Goal: Transaction & Acquisition: Purchase product/service

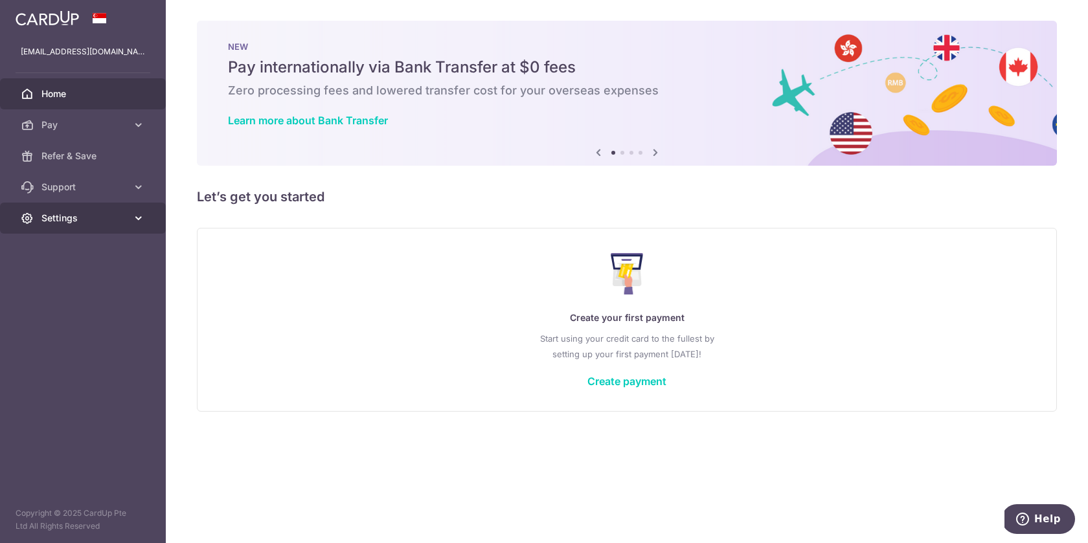
click at [89, 216] on span "Settings" at bounding box center [83, 218] width 85 height 13
click at [75, 254] on span "Account" at bounding box center [83, 249] width 85 height 13
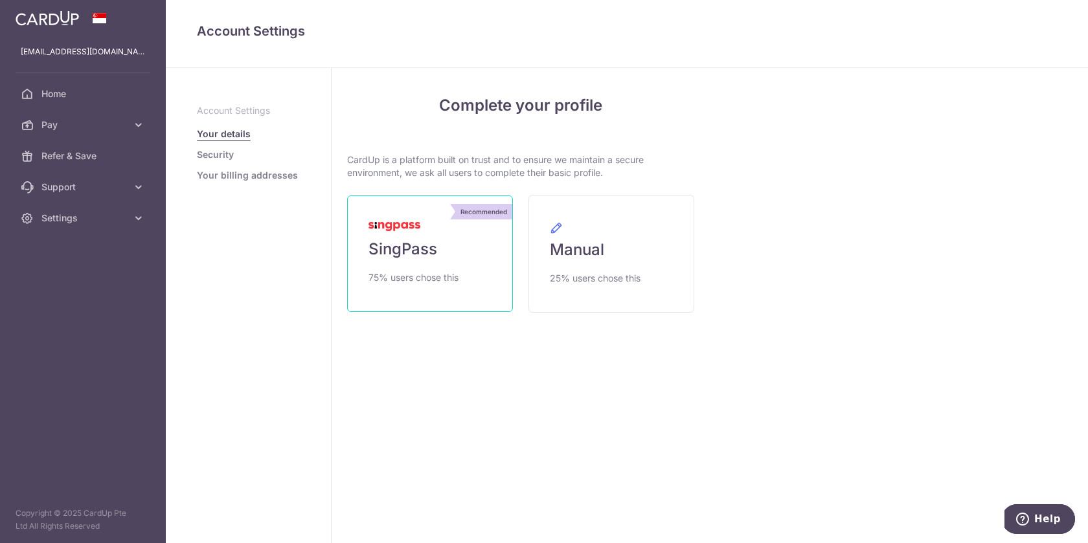
click at [444, 243] on link "Recommended SingPass 75% users chose this" at bounding box center [430, 254] width 166 height 117
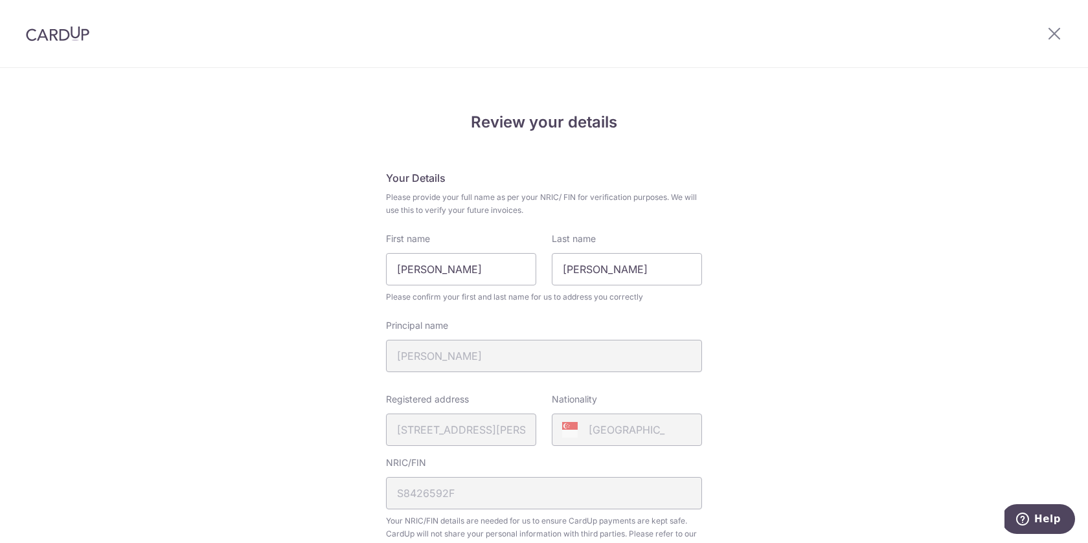
scroll to position [270, 0]
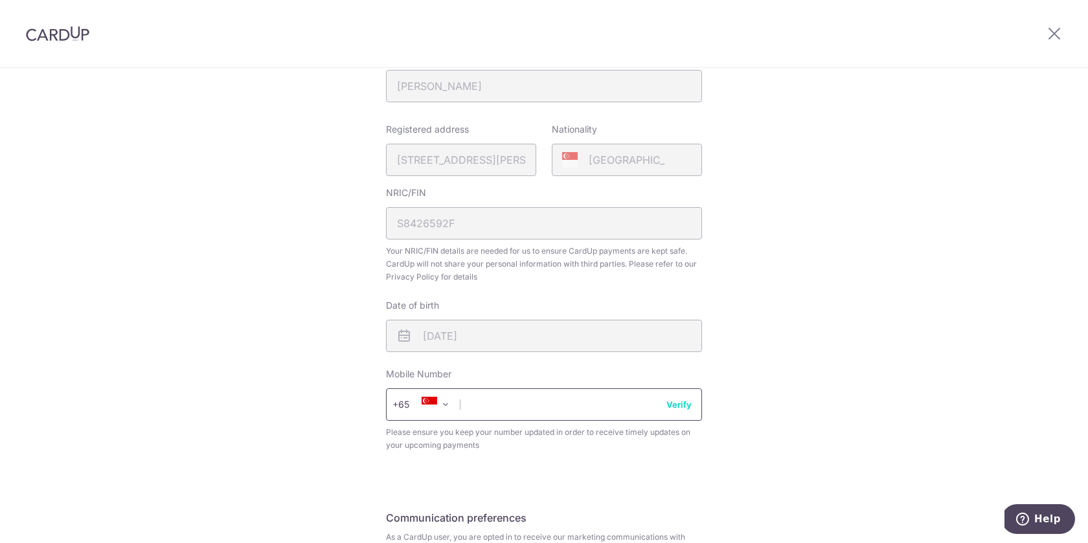
click at [526, 401] on input "text" at bounding box center [544, 404] width 316 height 32
type input "97969045"
click at [792, 317] on div "Review your details Your Details Please provide your full name as per your NRIC…" at bounding box center [544, 244] width 1088 height 890
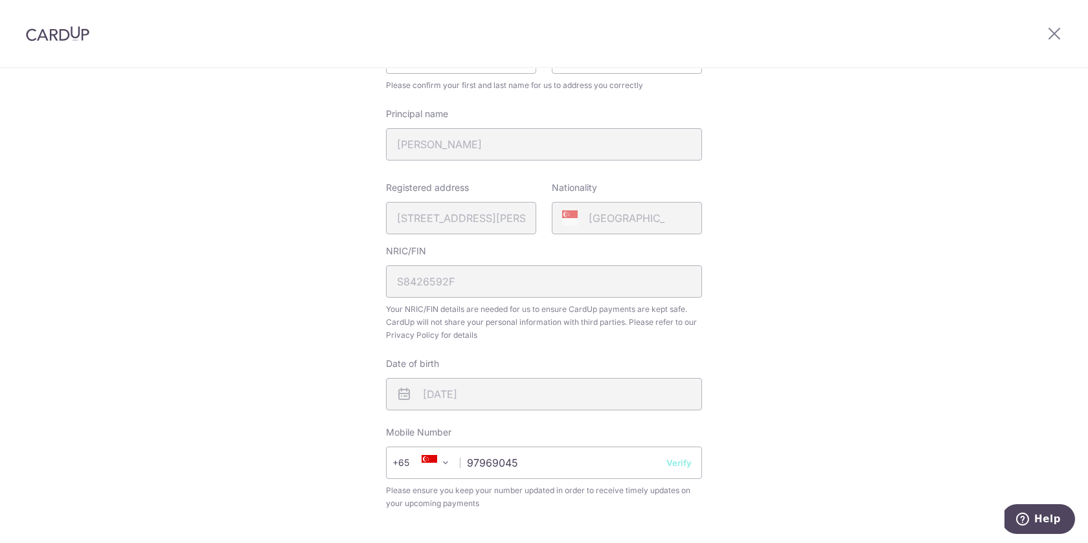
scroll to position [416, 0]
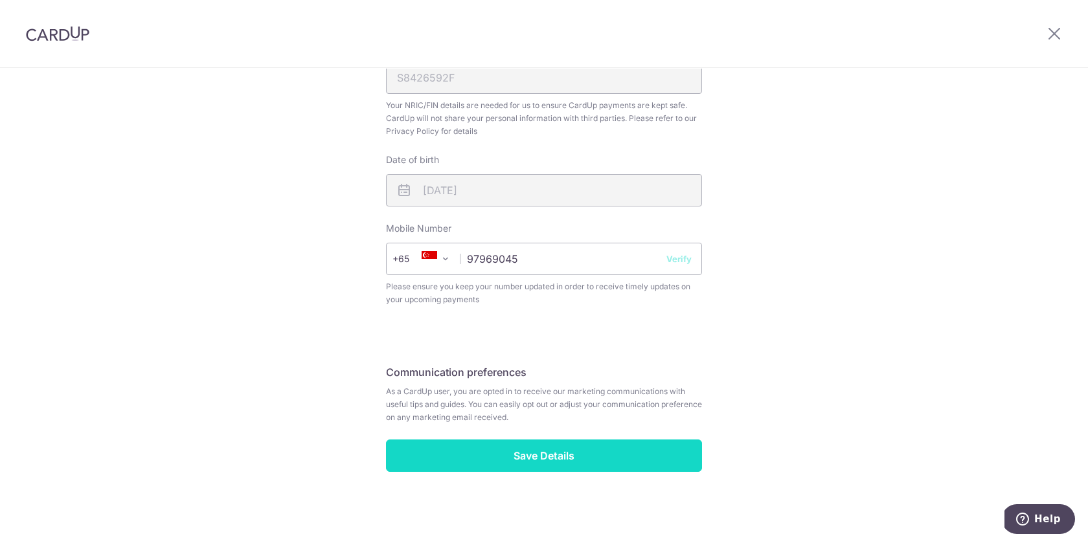
click at [549, 460] on input "Save Details" at bounding box center [544, 456] width 316 height 32
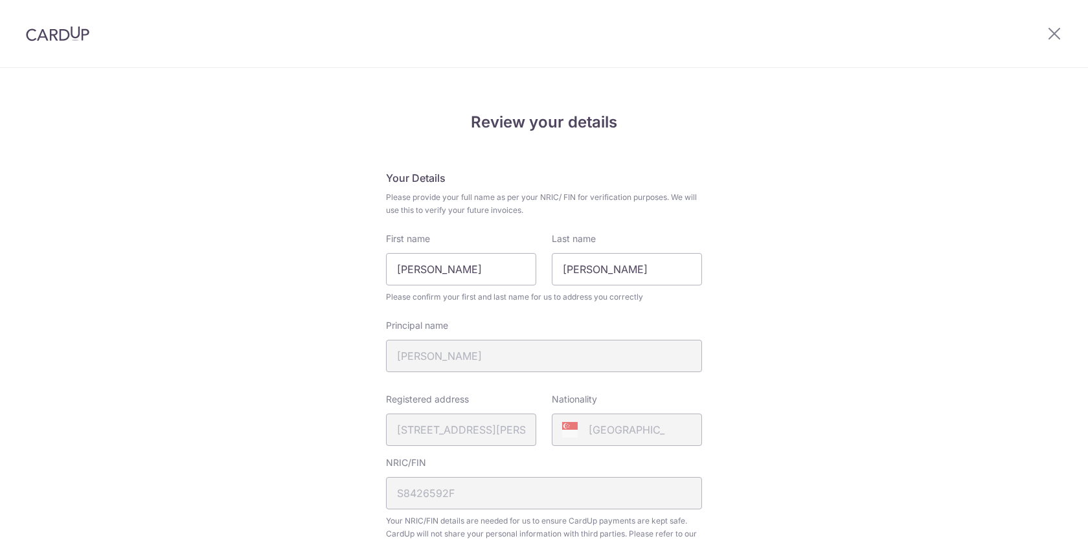
scroll to position [434, 0]
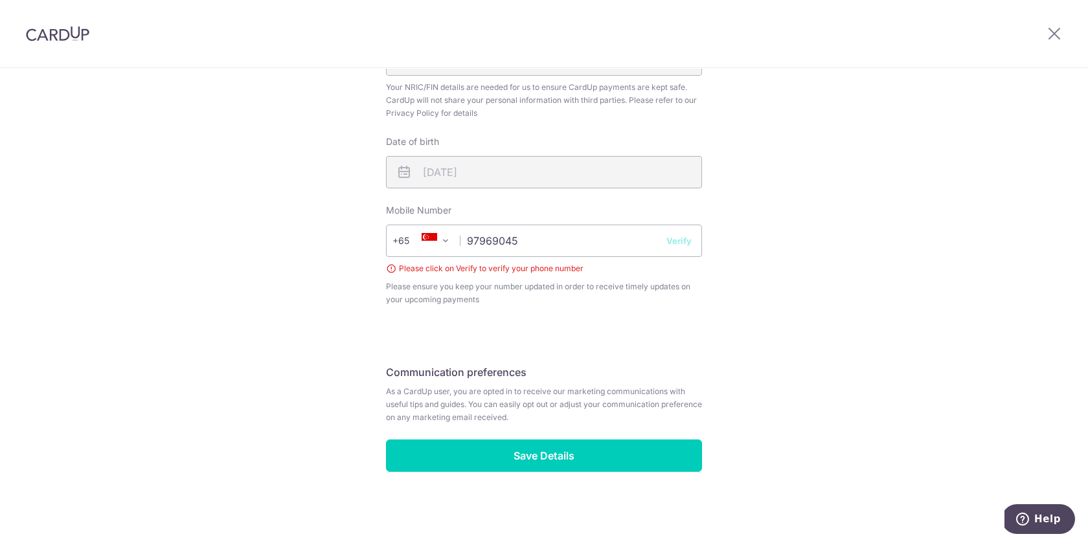
click at [684, 239] on button "Verify" at bounding box center [678, 240] width 25 height 13
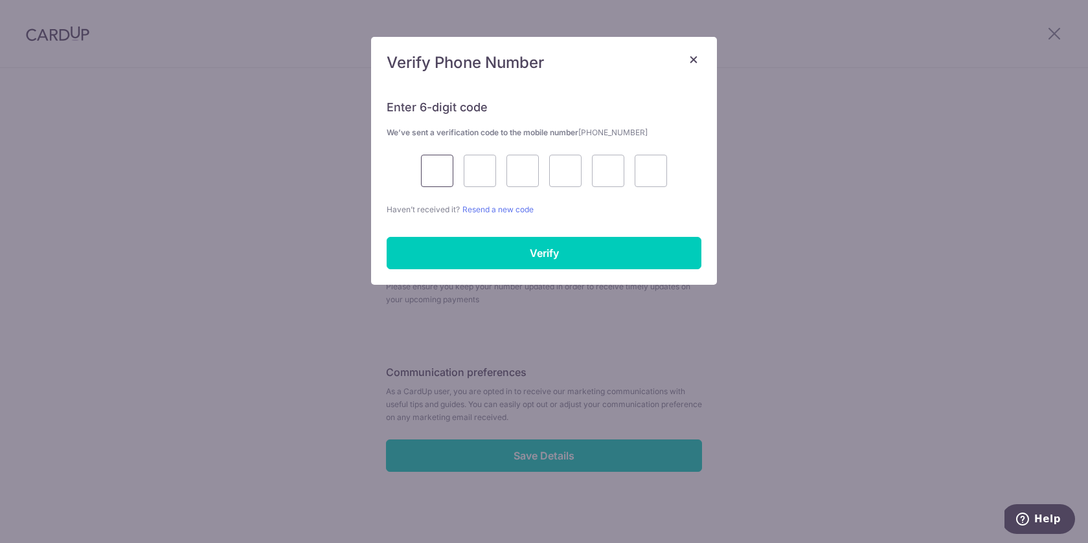
click at [434, 173] on input "text" at bounding box center [437, 171] width 32 height 32
type input "5"
type input "2"
type input "3"
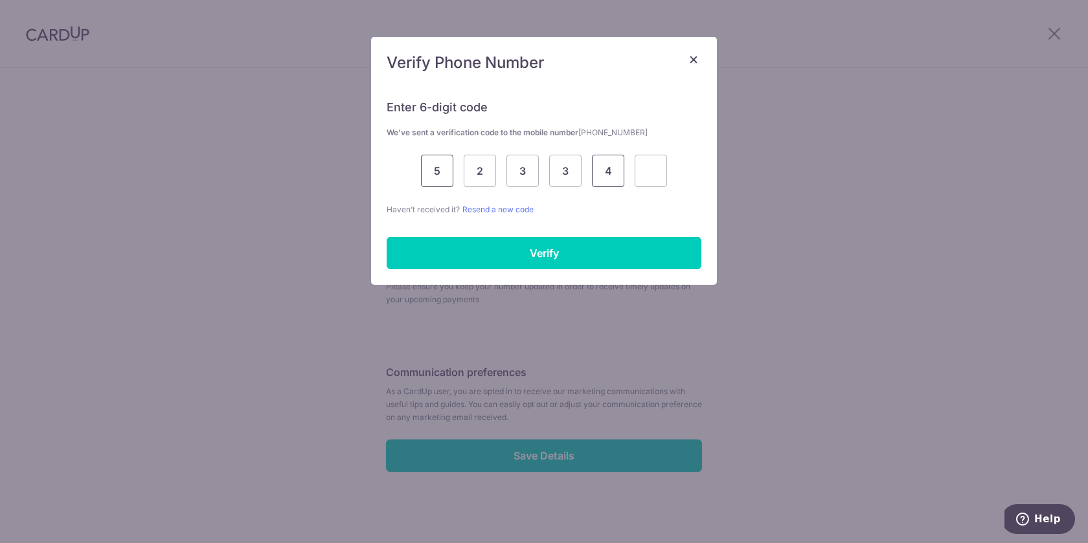
type input "4"
type input "1"
click at [581, 97] on div "Enter 6-digit code We’ve sent a verification code to the mobile number +6597969…" at bounding box center [543, 150] width 315 height 132
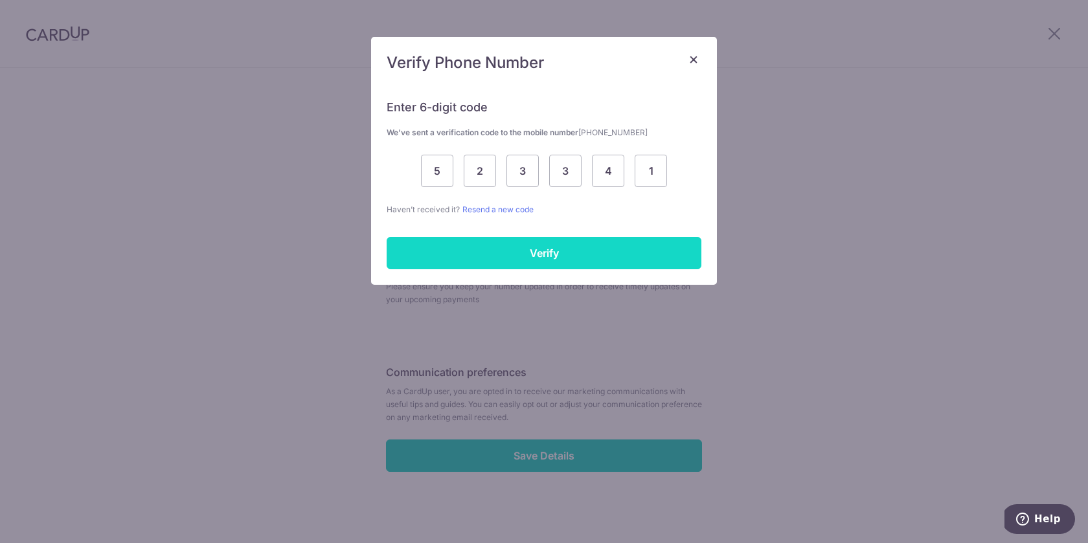
click at [543, 251] on input "Verify" at bounding box center [543, 253] width 315 height 32
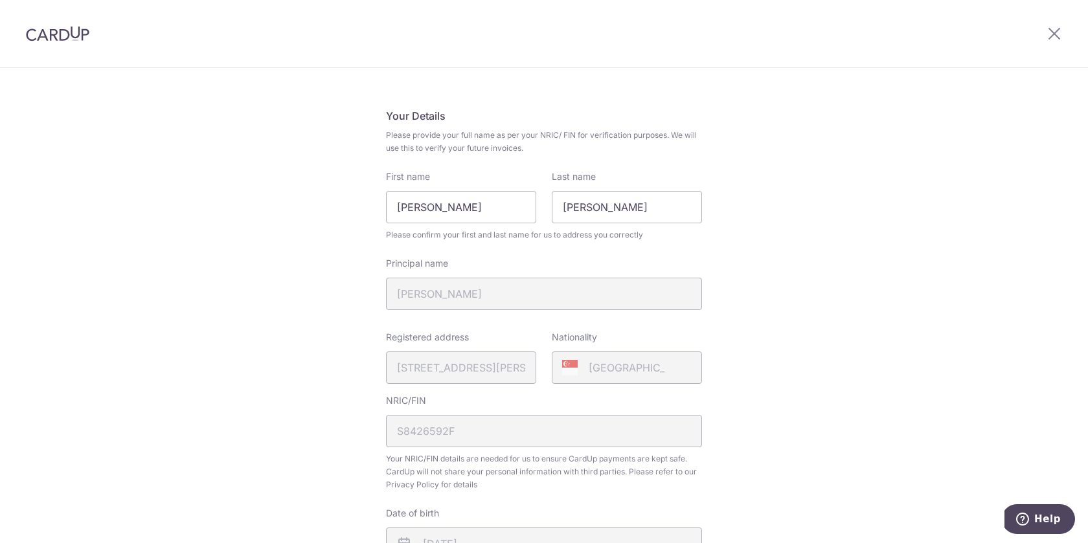
scroll to position [416, 0]
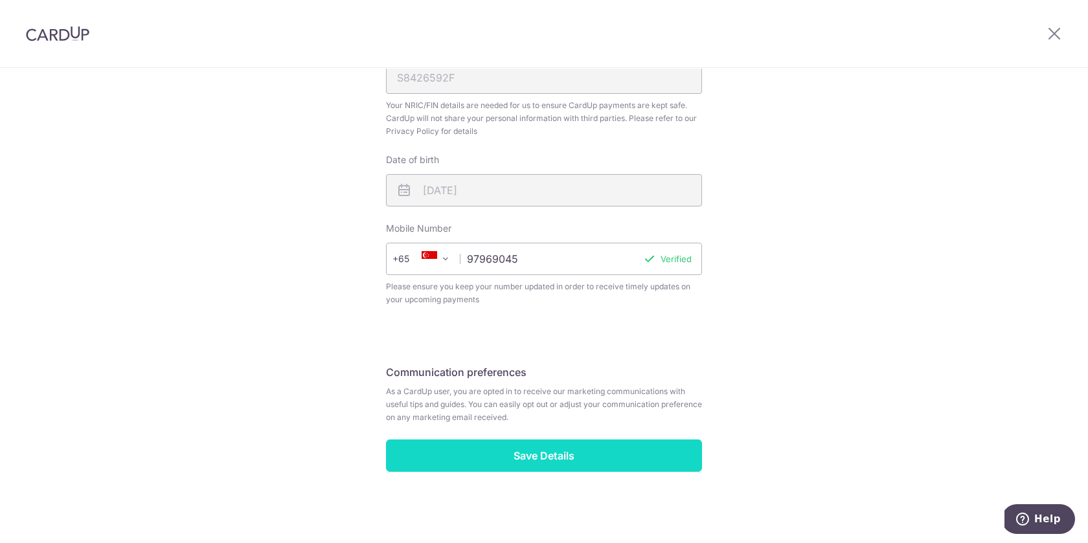
click at [586, 458] on input "Save Details" at bounding box center [544, 456] width 316 height 32
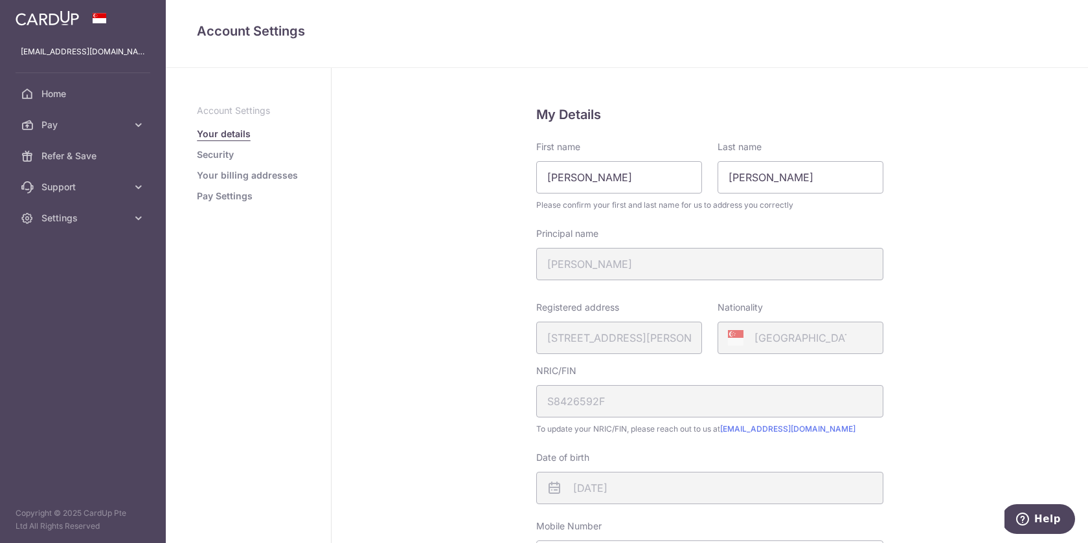
click at [245, 174] on link "Your billing addresses" at bounding box center [247, 175] width 101 height 13
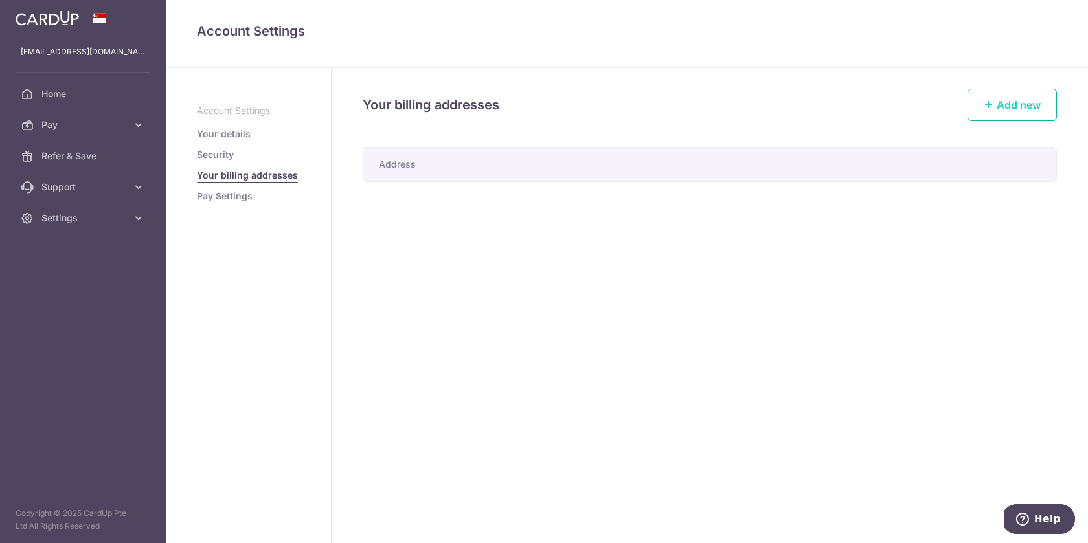
click at [1017, 107] on span "Add new" at bounding box center [1018, 104] width 44 height 13
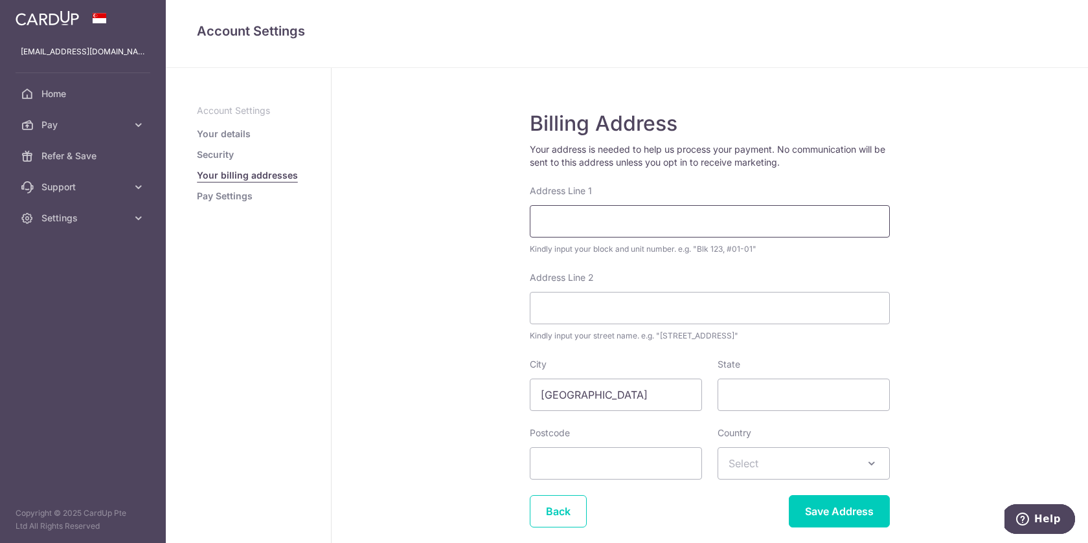
click at [662, 233] on input "Address Line 1" at bounding box center [710, 221] width 360 height 32
type input "47 Poole Road"
type input "437537"
select select "199"
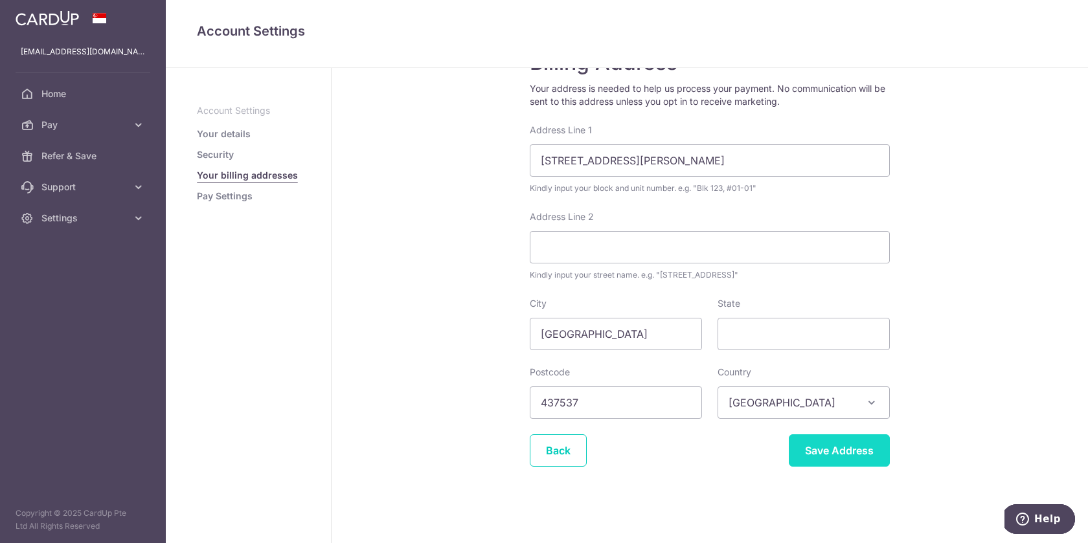
click at [854, 450] on input "Save Address" at bounding box center [839, 450] width 101 height 32
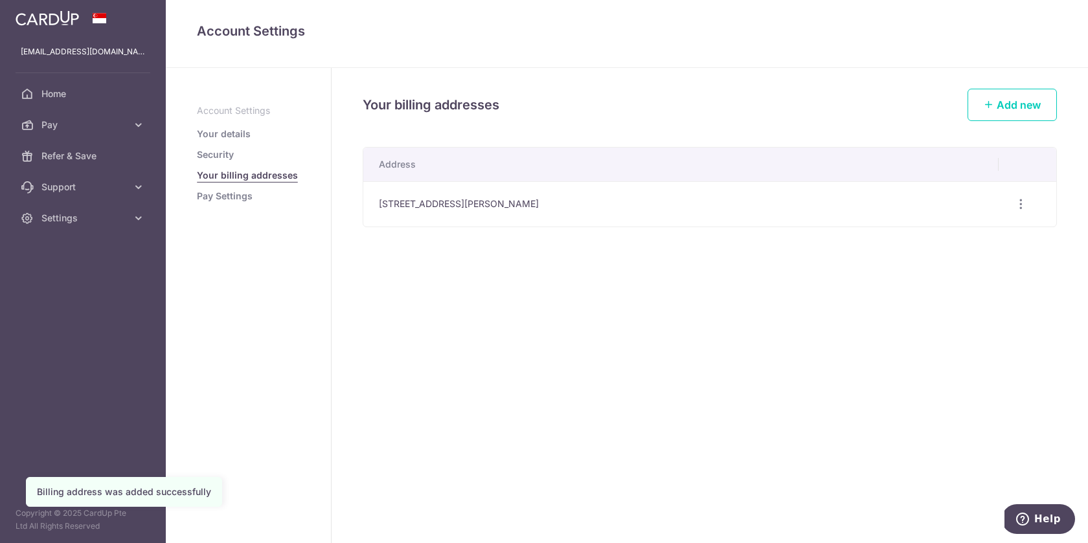
click at [227, 196] on link "Pay Settings" at bounding box center [225, 196] width 56 height 13
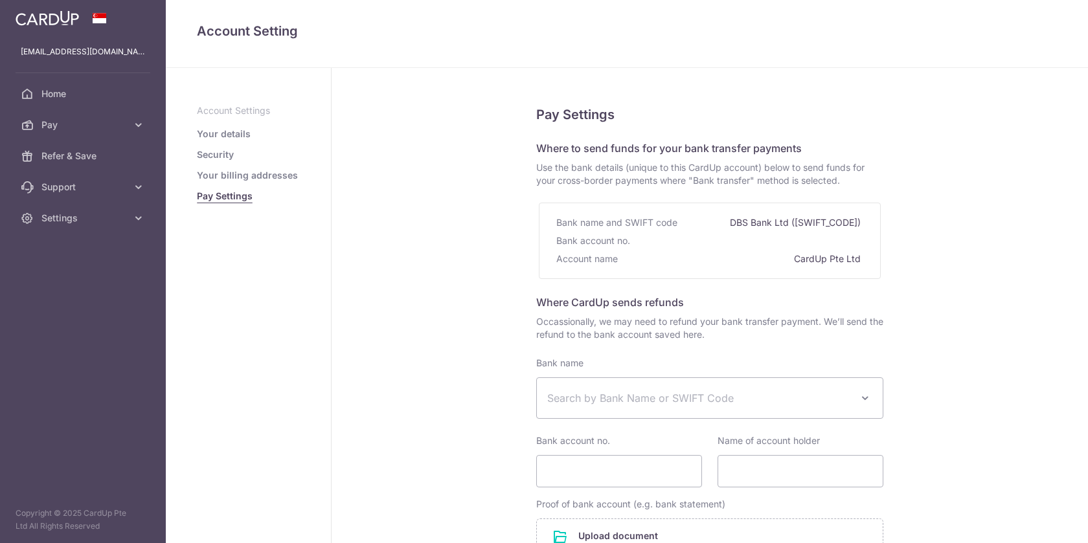
select select
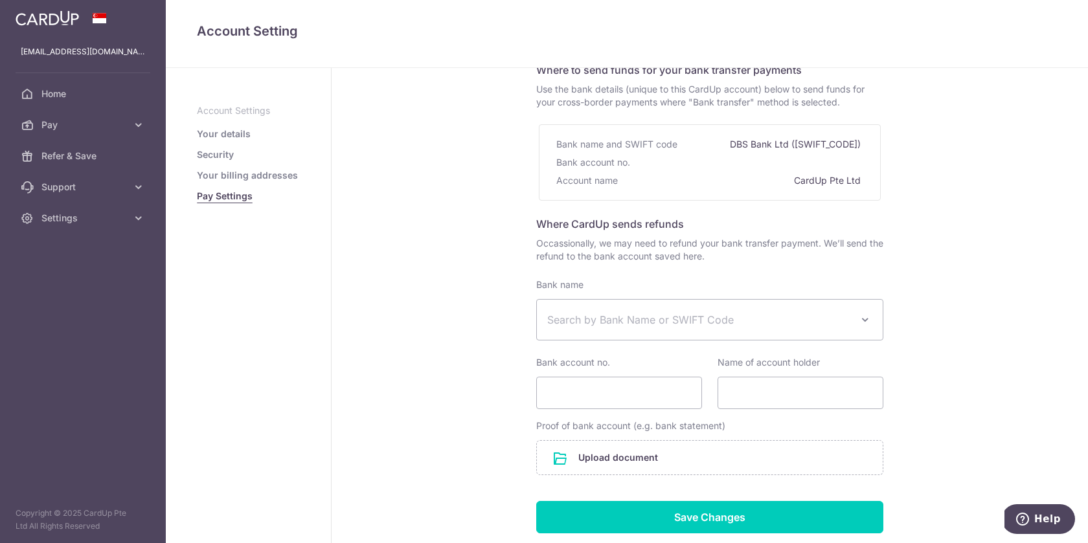
scroll to position [84, 0]
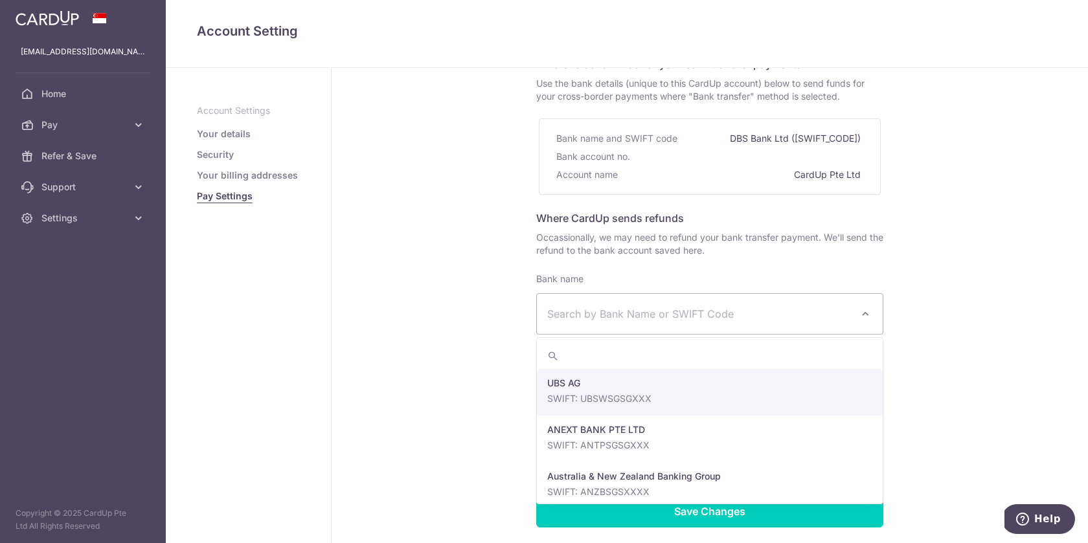
click at [862, 314] on span at bounding box center [865, 314] width 16 height 16
click at [912, 247] on div "Pay Settings Where to send funds for your bank transfer payments Use the bank d…" at bounding box center [709, 304] width 756 height 641
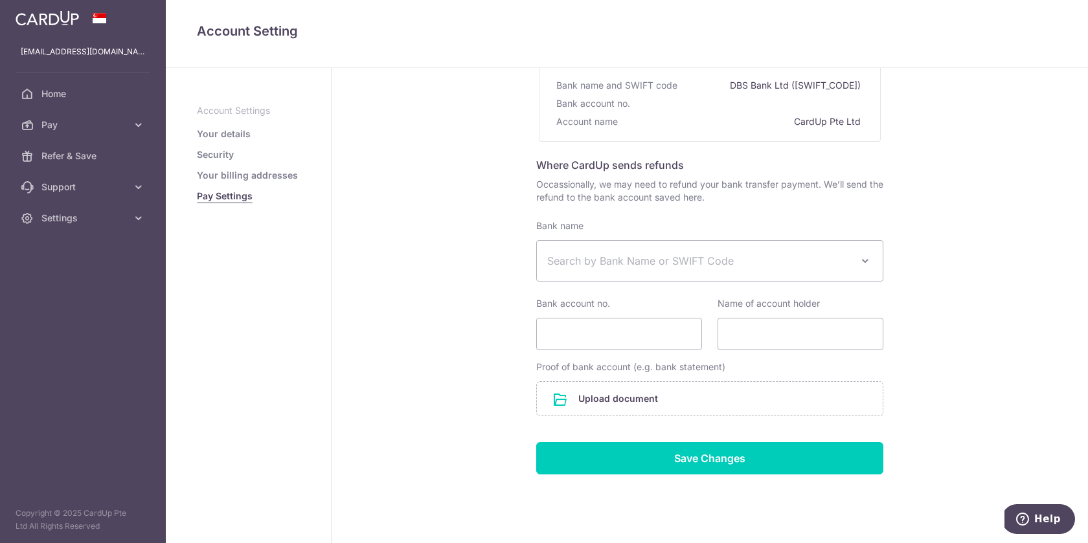
scroll to position [166, 0]
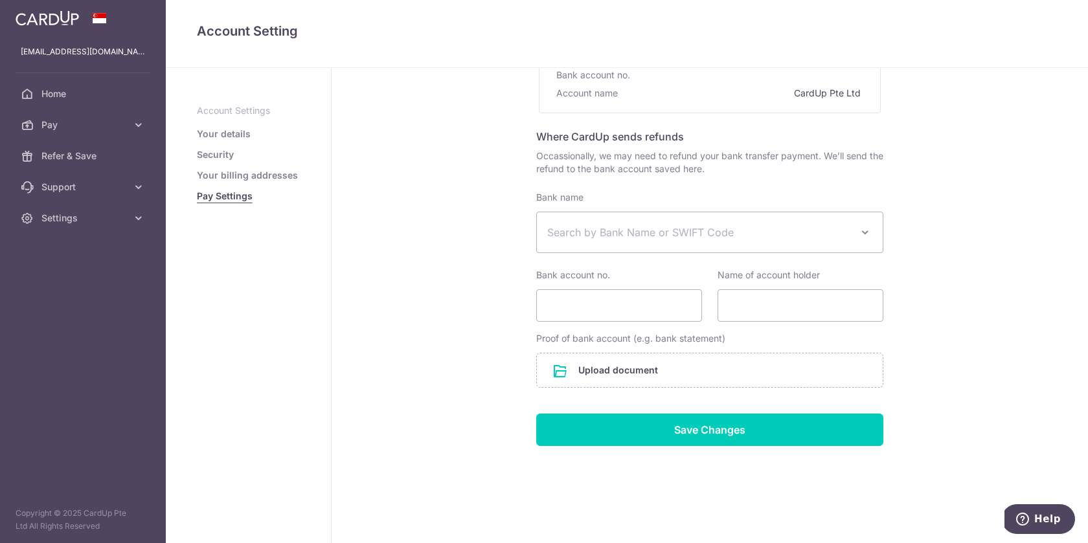
click at [241, 172] on link "Your billing addresses" at bounding box center [247, 175] width 101 height 13
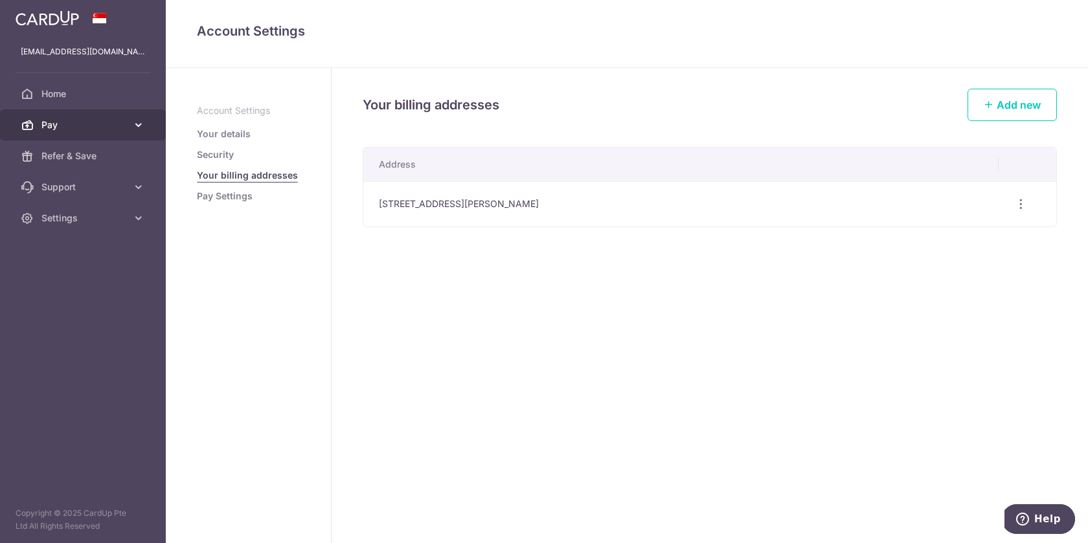
click at [62, 124] on span "Pay" at bounding box center [83, 124] width 85 height 13
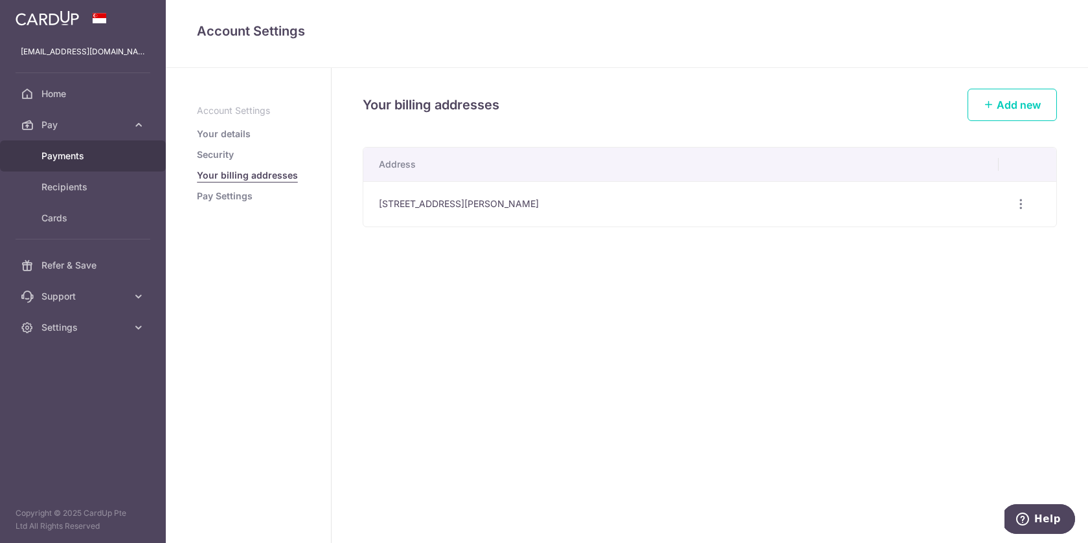
click at [76, 156] on span "Payments" at bounding box center [83, 156] width 85 height 13
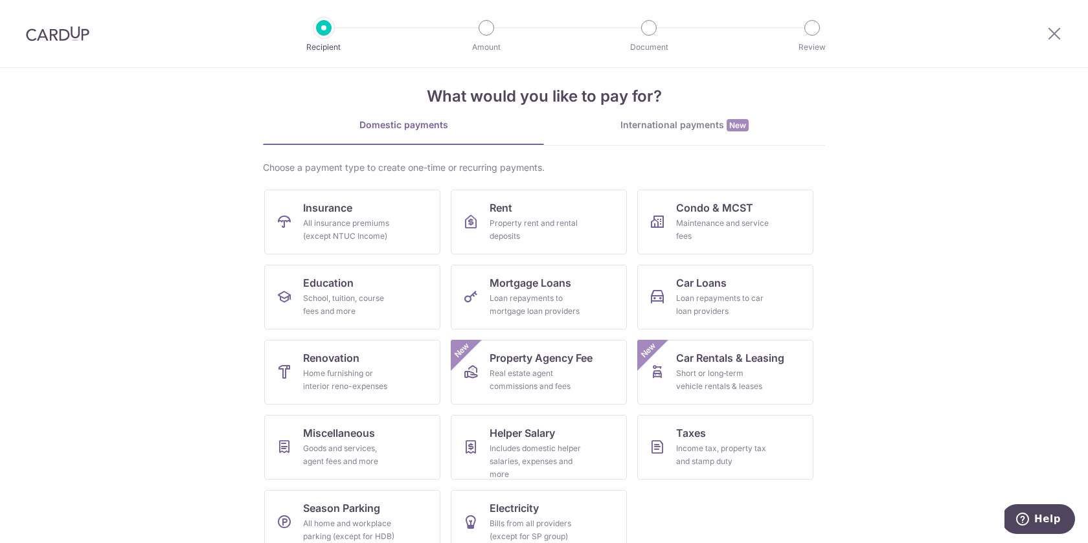
scroll to position [13, 0]
click at [524, 366] on span "Property Agency Fee" at bounding box center [540, 360] width 103 height 16
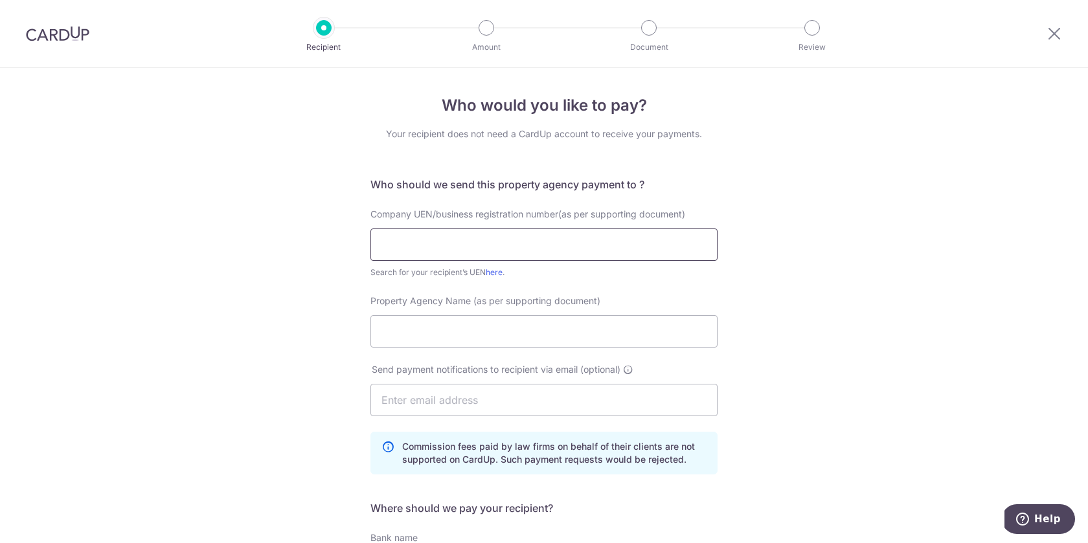
click at [461, 240] on input "text" at bounding box center [543, 245] width 347 height 32
click at [456, 245] on input "text" at bounding box center [543, 245] width 347 height 32
paste input "200210087C"
type input "200210087C"
click at [442, 328] on input "Property Agency Name (as per supporting document)" at bounding box center [543, 331] width 347 height 32
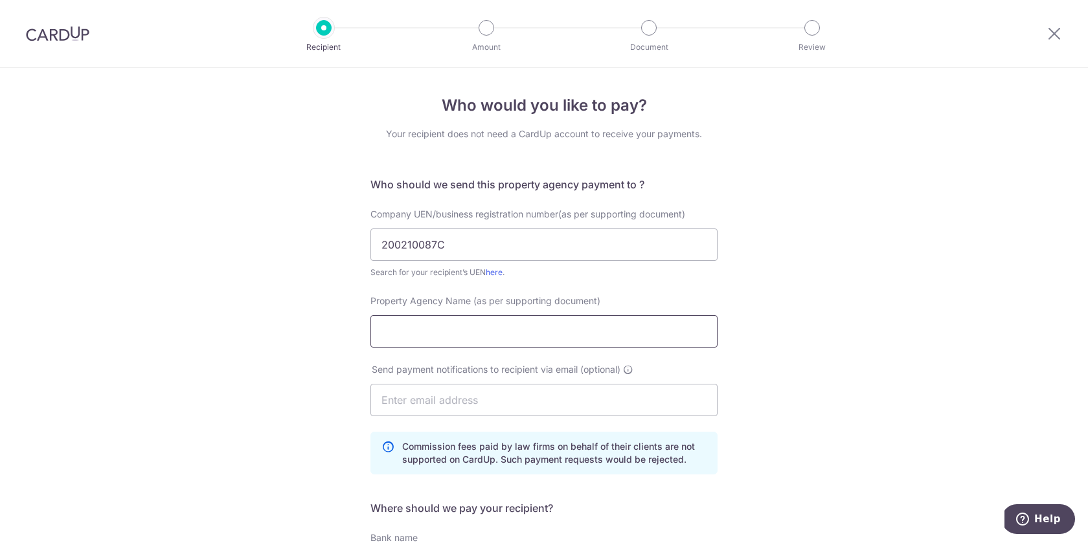
click at [442, 331] on input "Property Agency Name (as per supporting document)" at bounding box center [543, 331] width 347 height 32
paste input "L3008899K"
drag, startPoint x: 463, startPoint y: 331, endPoint x: 353, endPoint y: 331, distance: 110.1
click at [353, 331] on div "Who would you like to pay? Your recipient does not need a CardUp account to rec…" at bounding box center [544, 426] width 1088 height 716
click at [450, 330] on input "L3008899K" at bounding box center [543, 331] width 347 height 32
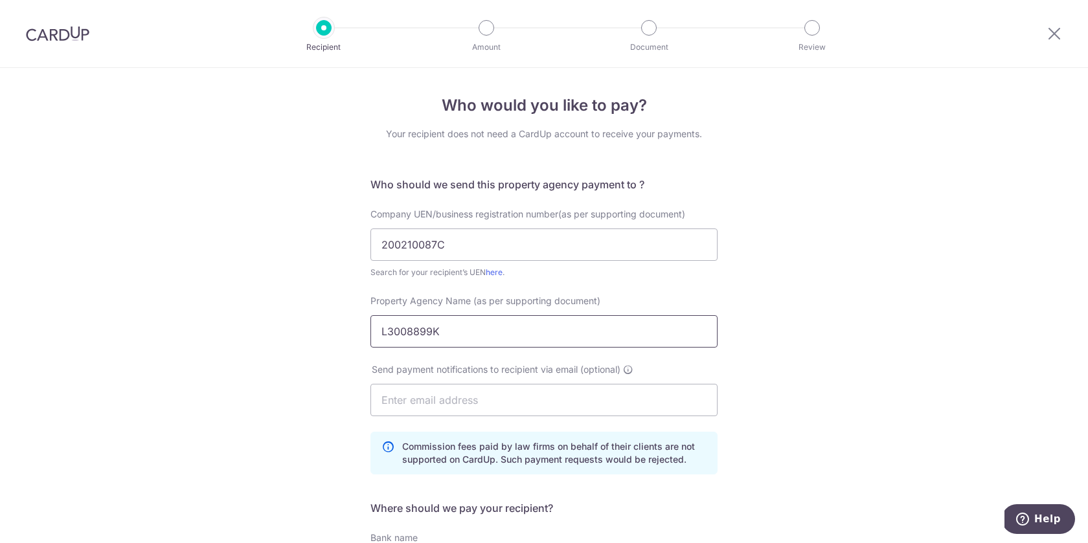
drag, startPoint x: 462, startPoint y: 330, endPoint x: 373, endPoint y: 330, distance: 89.3
click at [373, 330] on input "L3008899K" at bounding box center [543, 331] width 347 height 32
paste input "Huttons Asia Pte Ltd"
type input "Huttons Asia Pte Ltd"
click at [419, 400] on input "text" at bounding box center [543, 400] width 347 height 32
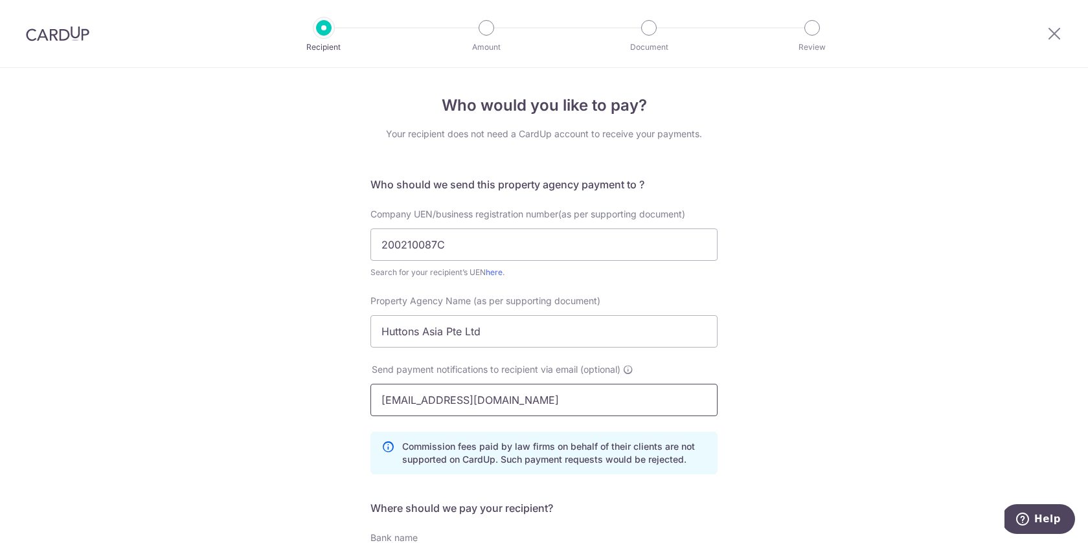
type input "helcroz@gmail.com"
click at [928, 224] on div "Who would you like to pay? Your recipient does not need a CardUp account to rec…" at bounding box center [544, 426] width 1088 height 716
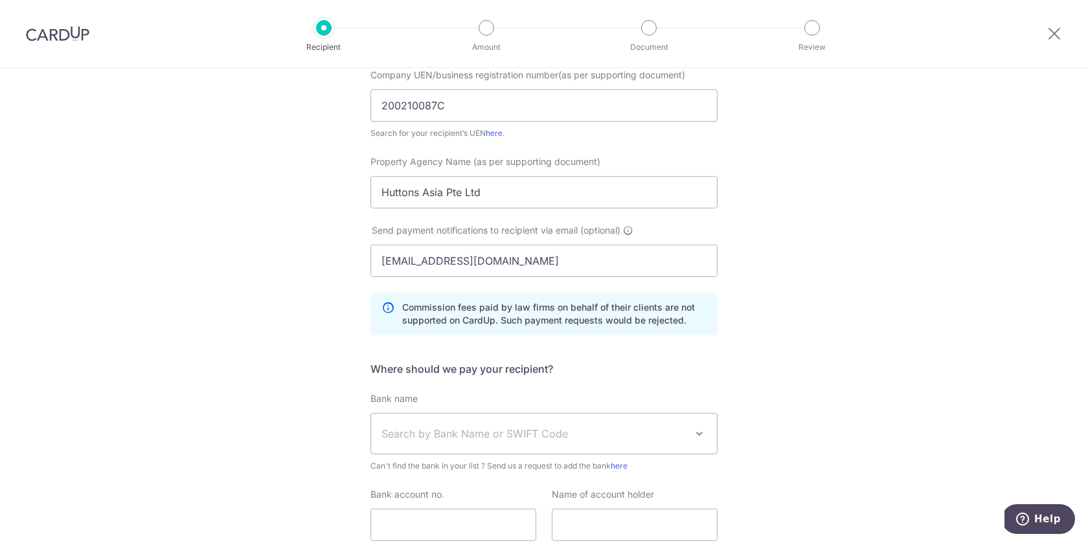
scroll to position [140, 0]
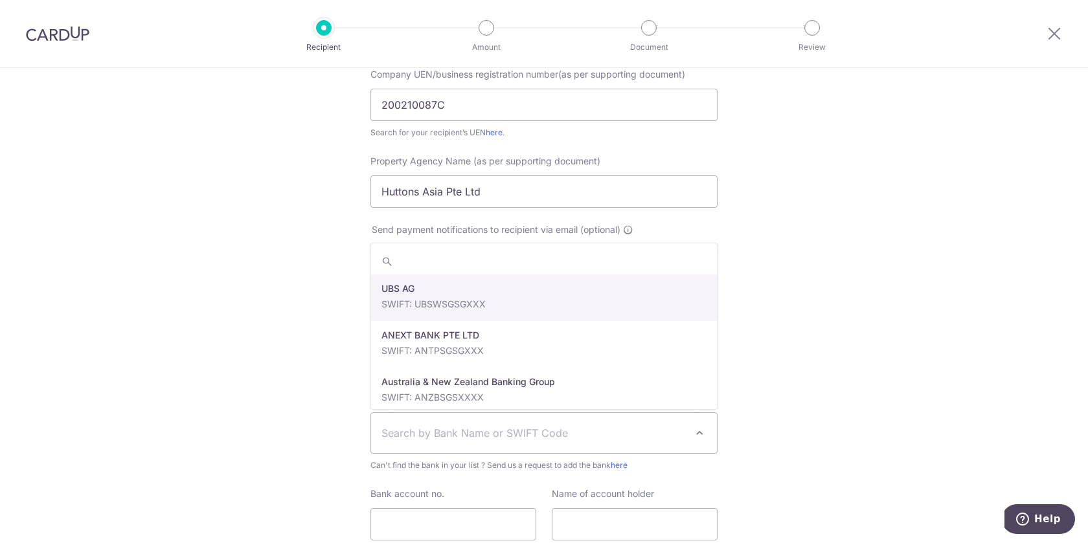
click at [655, 438] on span "Search by Bank Name or SWIFT Code" at bounding box center [533, 433] width 304 height 16
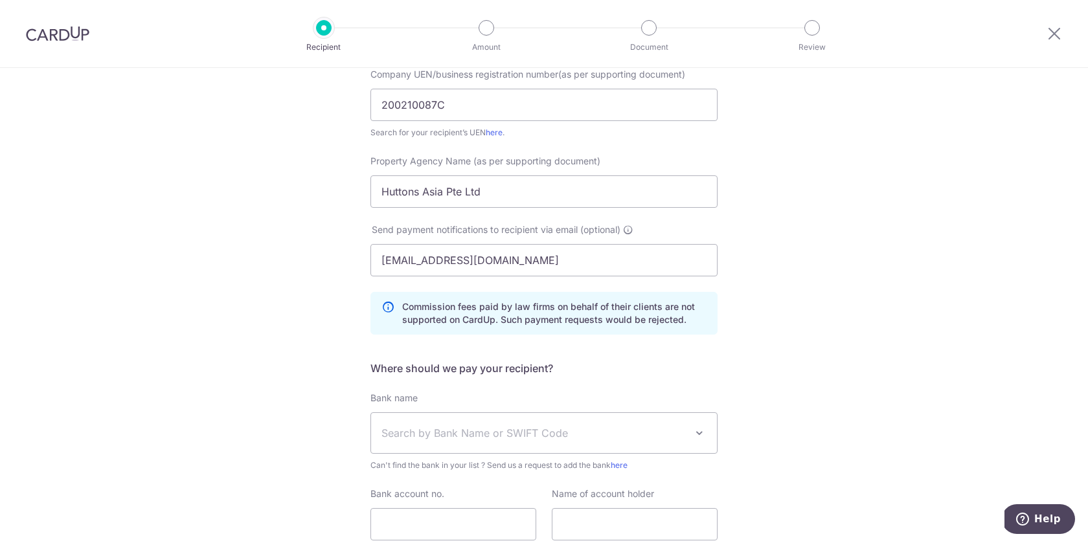
click at [703, 433] on span at bounding box center [699, 433] width 16 height 16
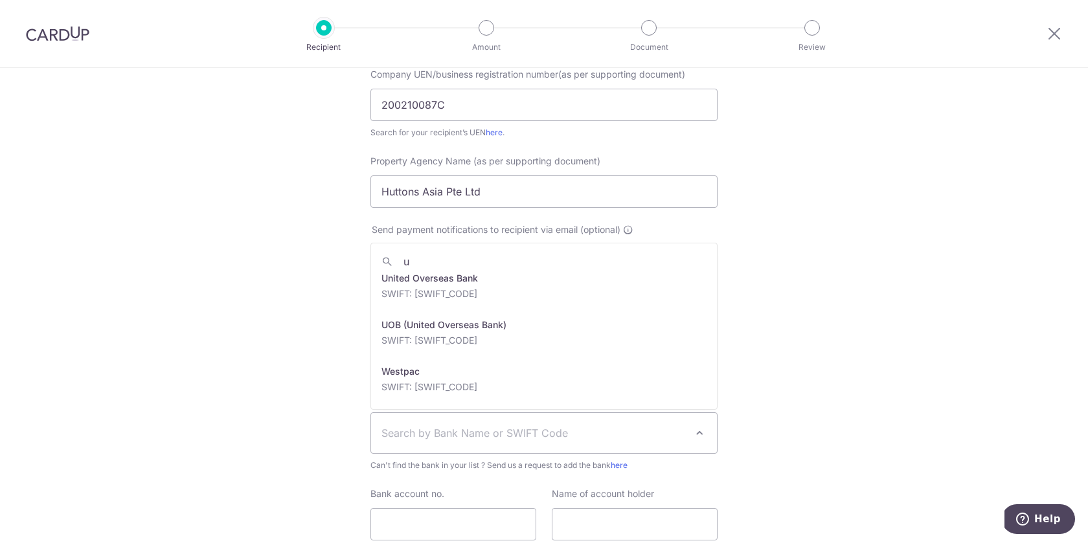
scroll to position [0, 0]
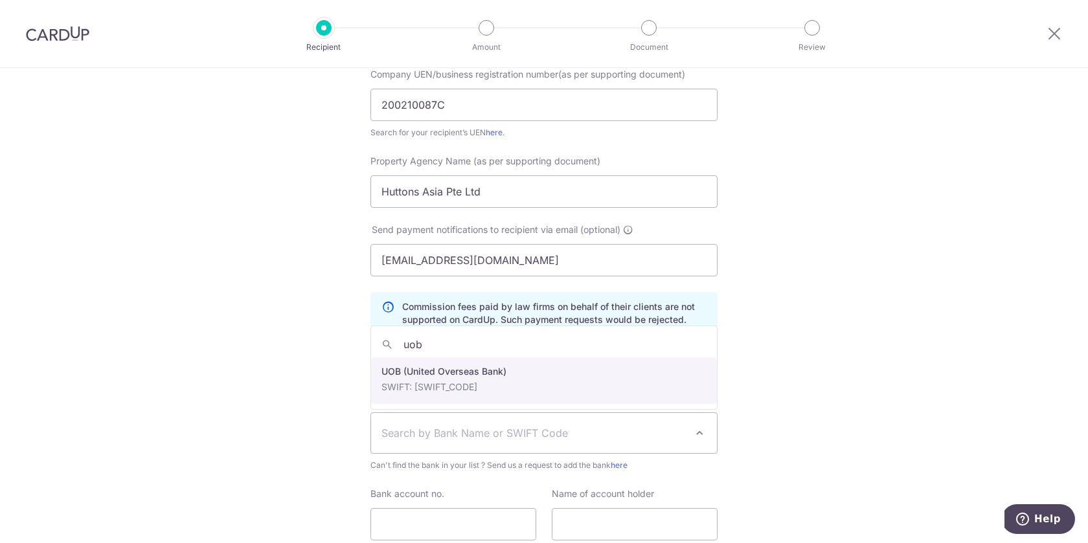
type input "uob"
select select "18"
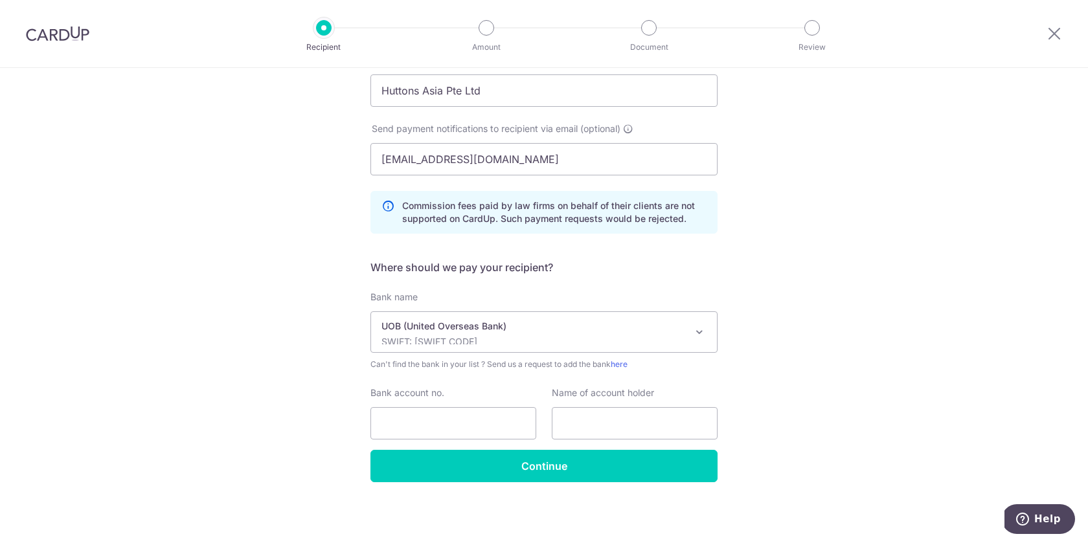
scroll to position [240, 0]
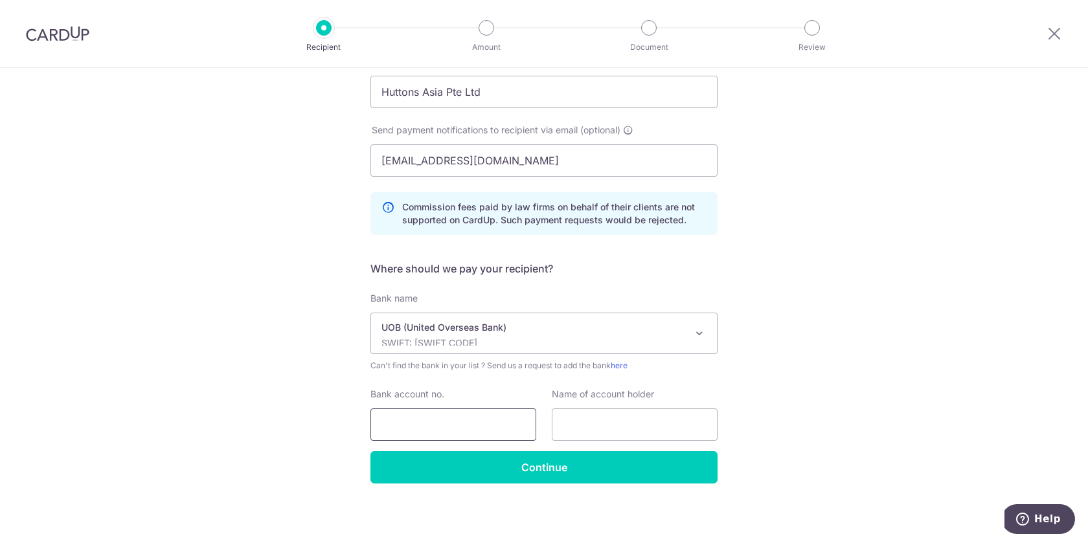
click at [457, 419] on input "Bank account no." at bounding box center [453, 425] width 166 height 32
click at [432, 421] on input "Bank account no." at bounding box center [453, 425] width 166 height 32
paste input "212-307-577-5"
click at [403, 425] on input "212-307-577-5" at bounding box center [453, 425] width 166 height 32
click at [420, 425] on input "212307-577-5" at bounding box center [453, 425] width 166 height 32
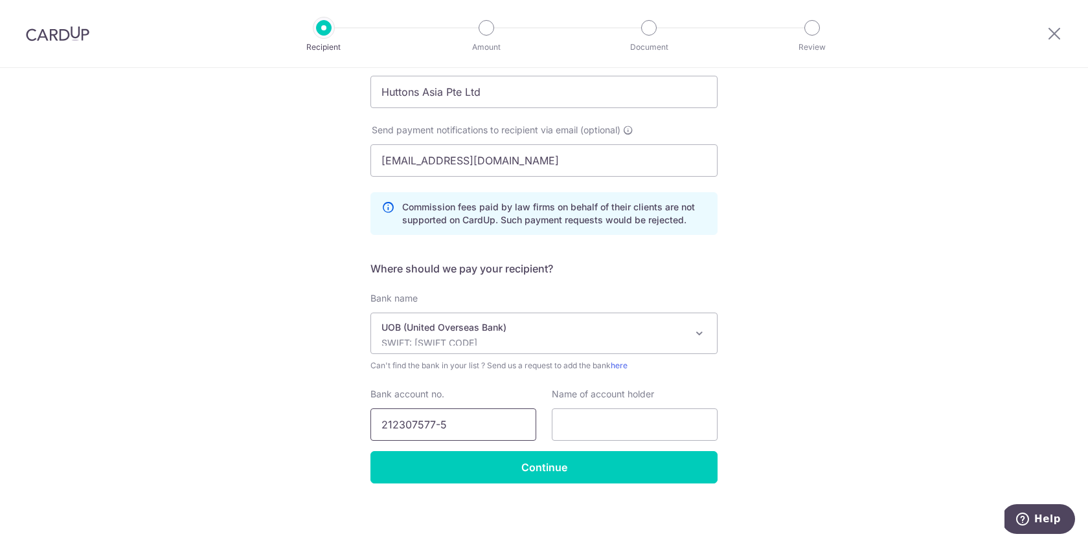
click at [440, 427] on input "212307577-5" at bounding box center [453, 425] width 166 height 32
type input "2123075775"
click at [610, 427] on input "text" at bounding box center [635, 425] width 166 height 32
paste input "HUTTONS ASIA PTE LTD"
type input "HUTTONS ASIA PTE LTD"
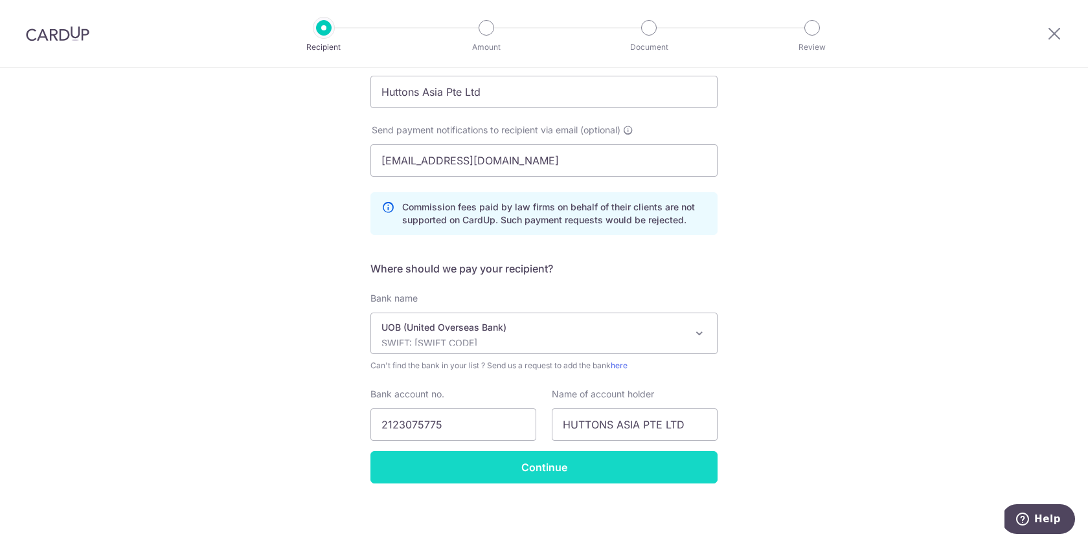
click at [638, 462] on input "Continue" at bounding box center [543, 467] width 347 height 32
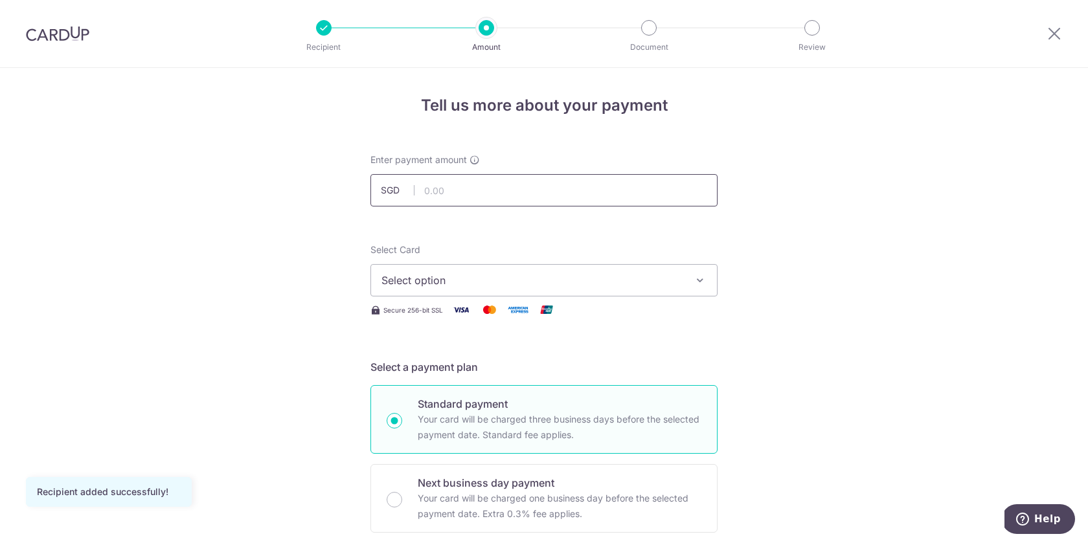
click at [579, 190] on input "text" at bounding box center [543, 190] width 347 height 32
type input "4,800.00"
click at [675, 293] on button "Select option" at bounding box center [543, 280] width 347 height 32
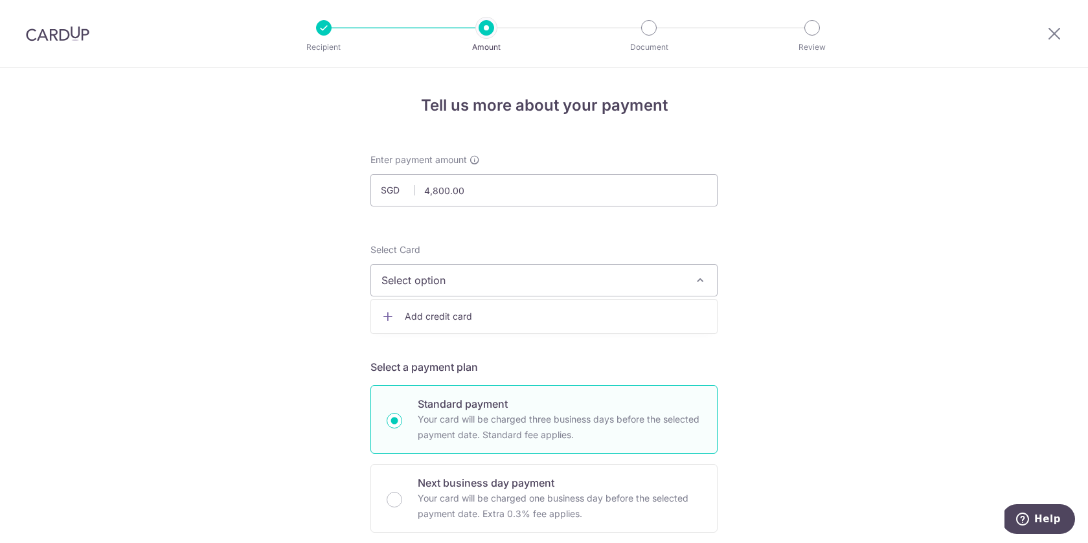
click at [649, 321] on span "Add credit card" at bounding box center [556, 316] width 302 height 13
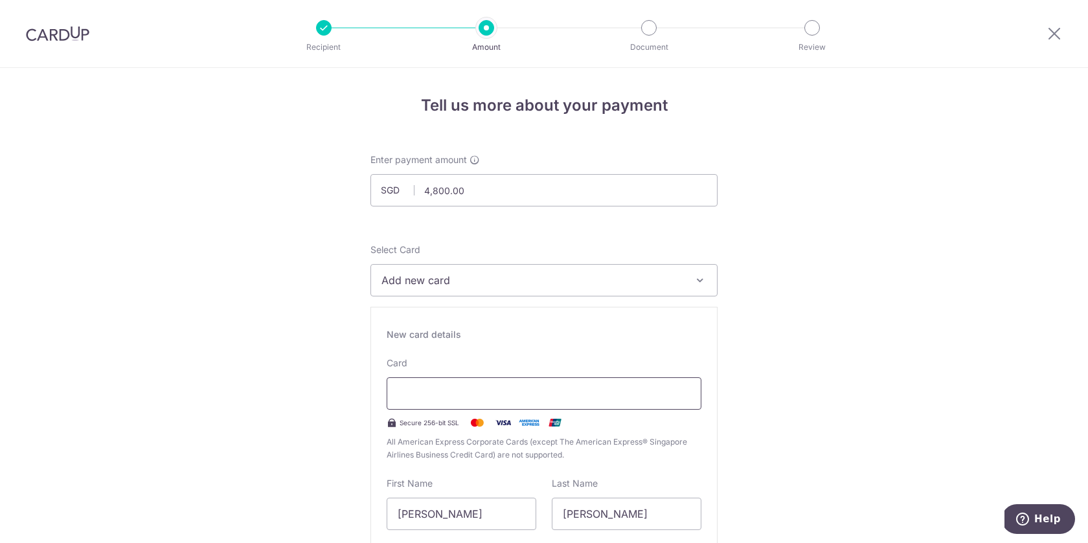
type input "09 / 2028"
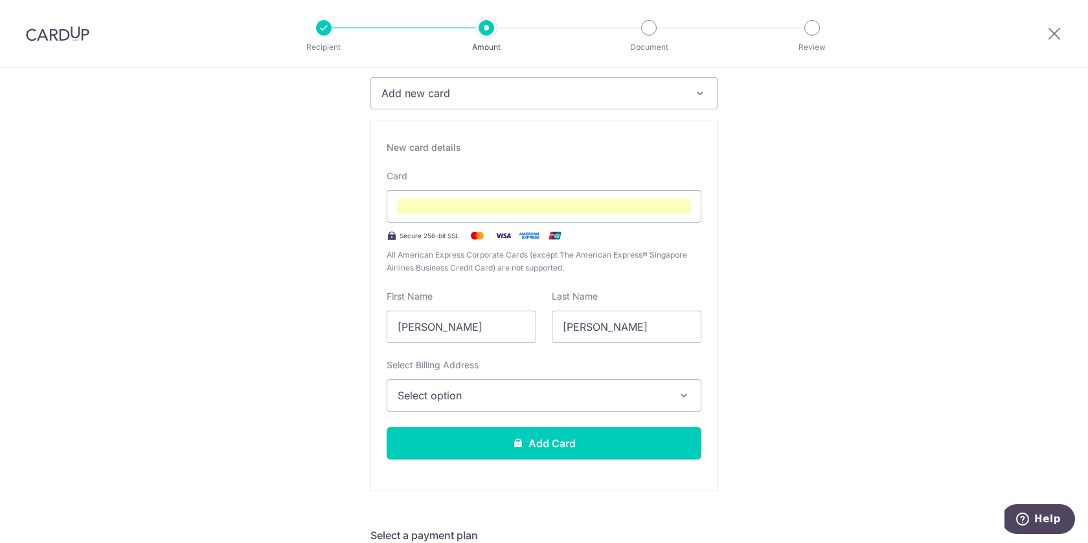
scroll to position [191, 0]
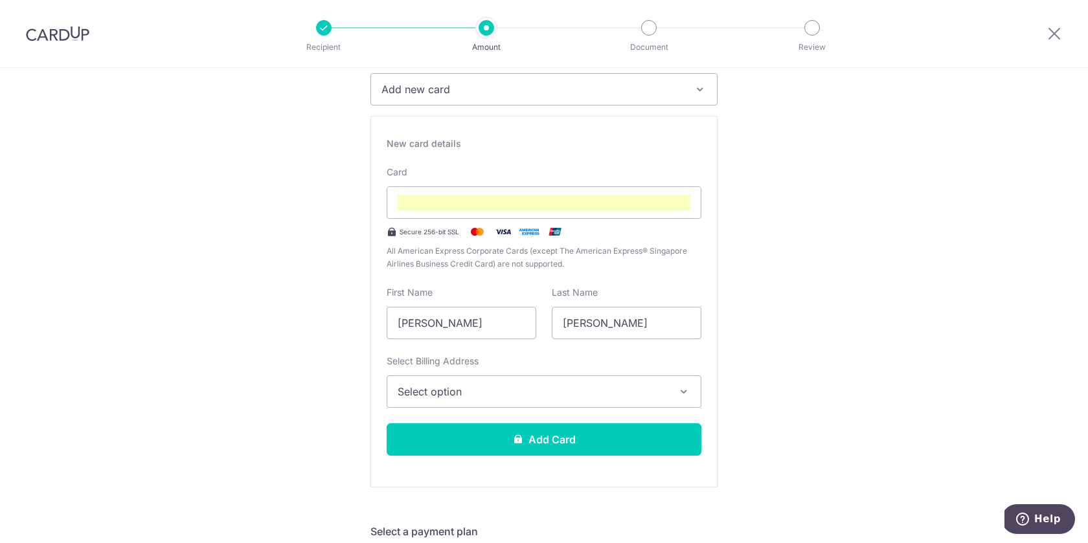
click at [566, 392] on span "Select option" at bounding box center [531, 392] width 269 height 16
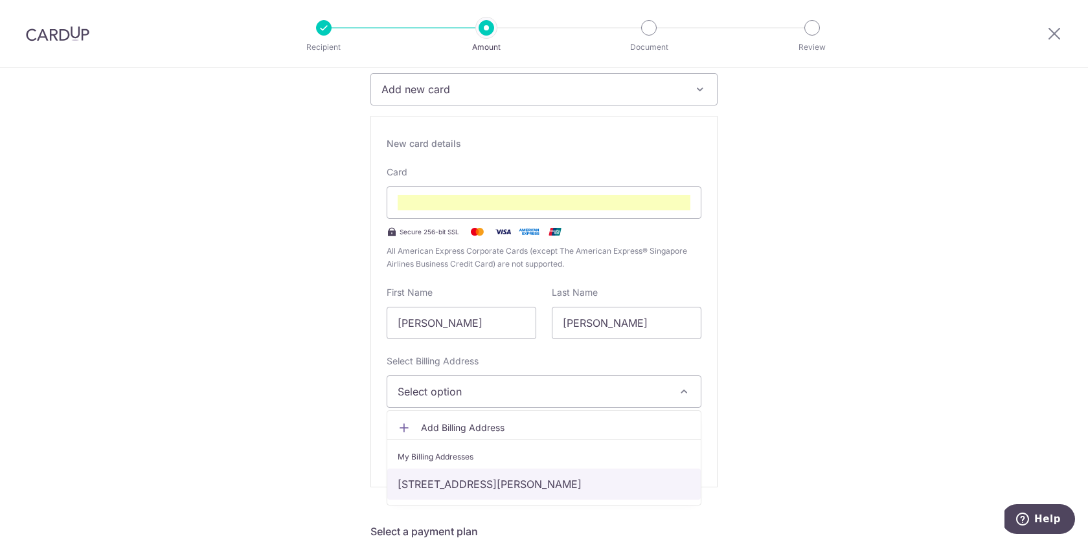
click at [529, 486] on link "47 Poole Road, Singapore, Singapore-437537" at bounding box center [543, 484] width 313 height 31
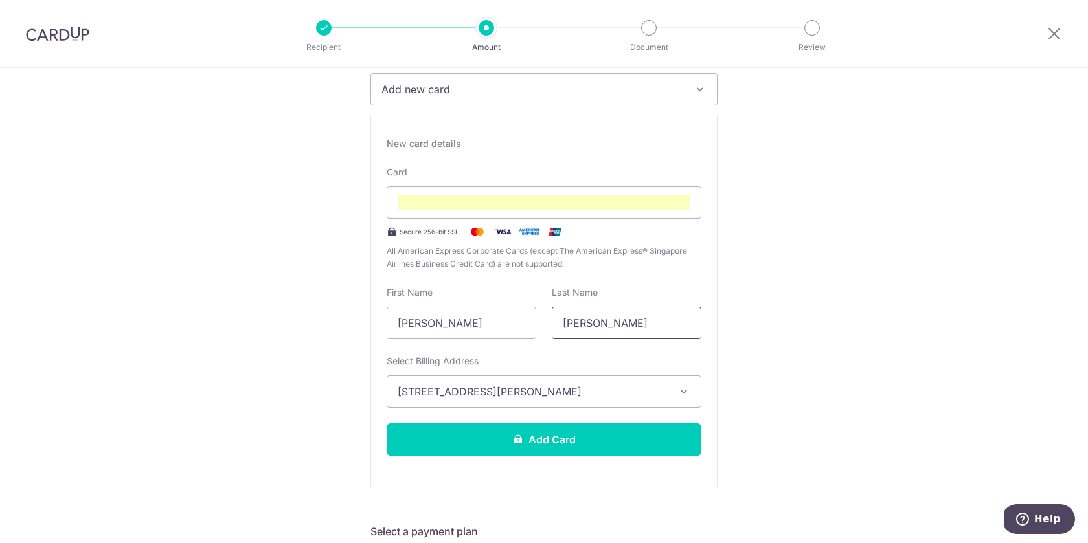
drag, startPoint x: 611, startPoint y: 328, endPoint x: 549, endPoint y: 326, distance: 62.2
click at [549, 326] on div "Last Name Helen" at bounding box center [626, 312] width 165 height 53
type input "Rozario"
drag, startPoint x: 477, startPoint y: 327, endPoint x: 428, endPoint y: 326, distance: 49.2
click at [428, 326] on input "Clare Rozario" at bounding box center [461, 323] width 150 height 32
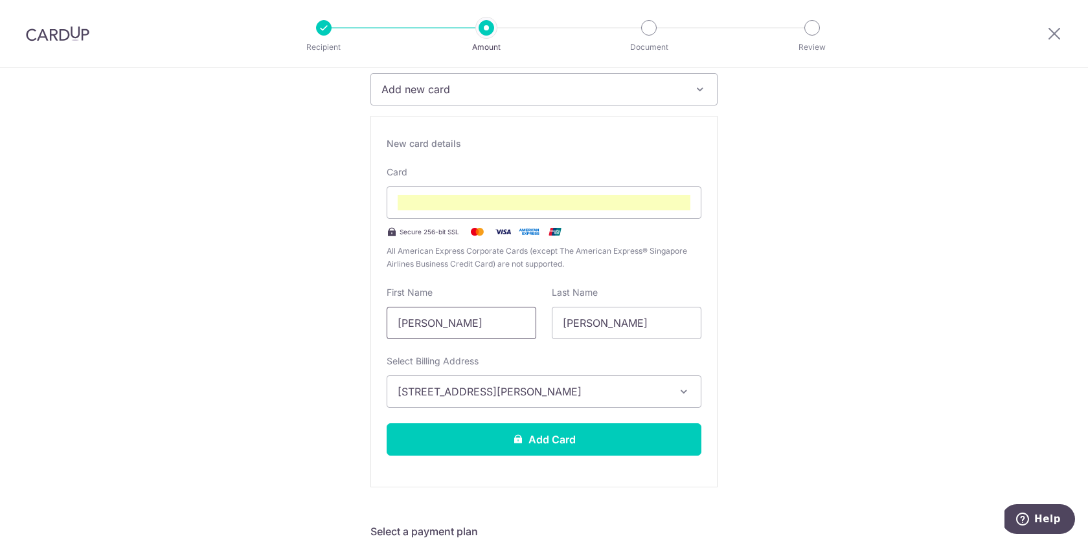
type input "Helen Clare"
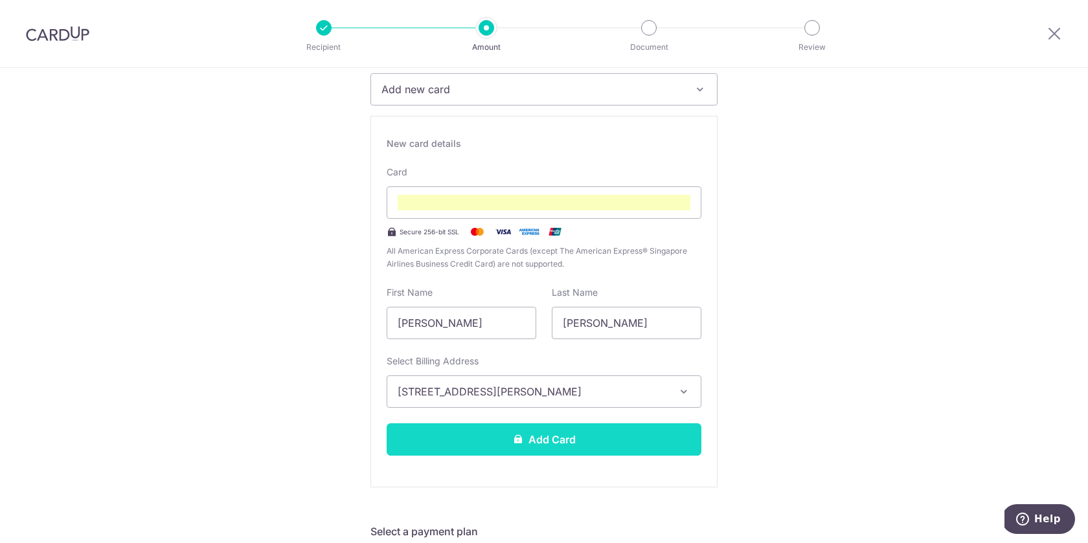
click at [568, 443] on button "Add Card" at bounding box center [543, 439] width 315 height 32
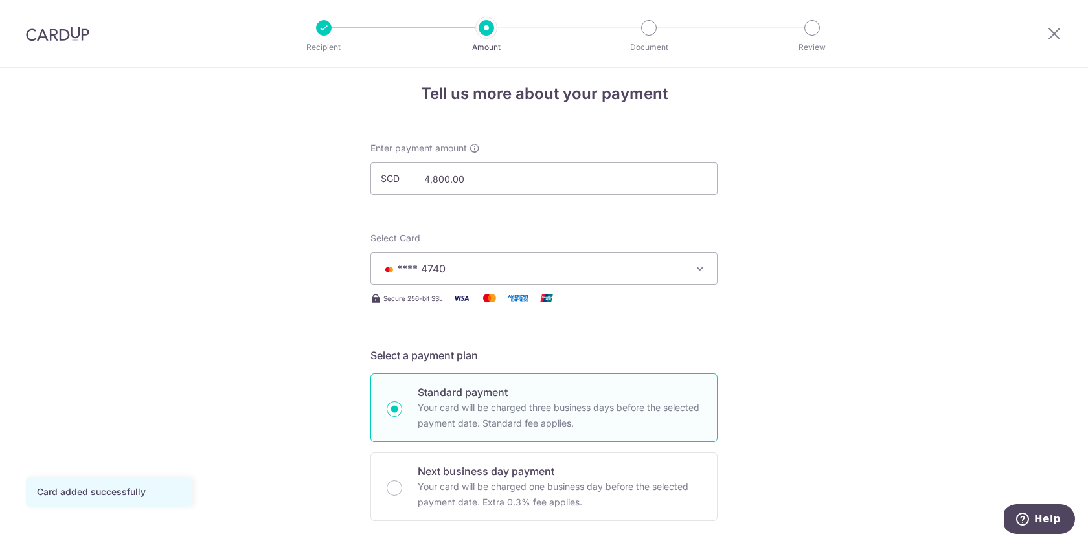
scroll to position [12, 0]
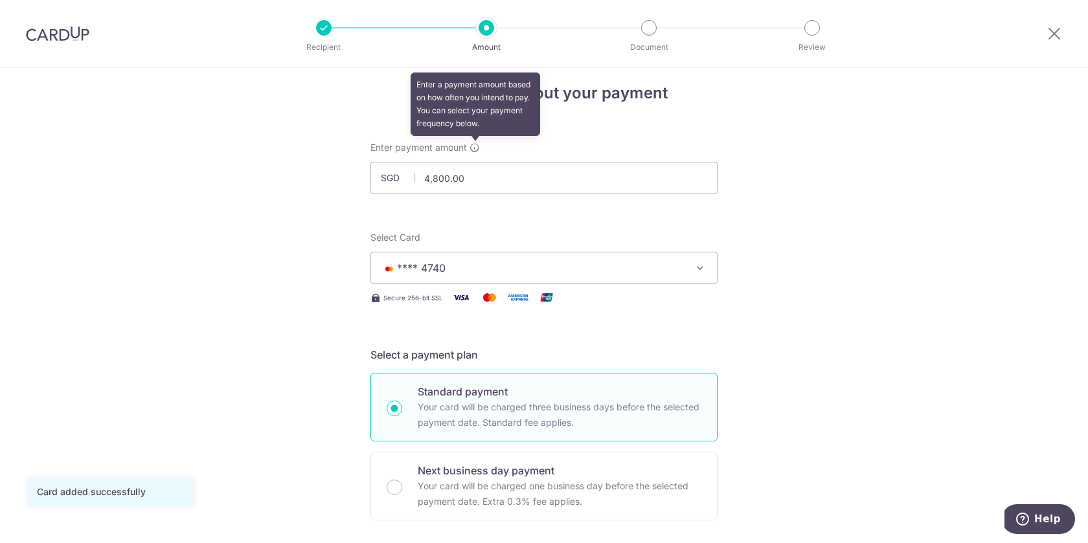
click at [478, 145] on icon at bounding box center [474, 147] width 10 height 10
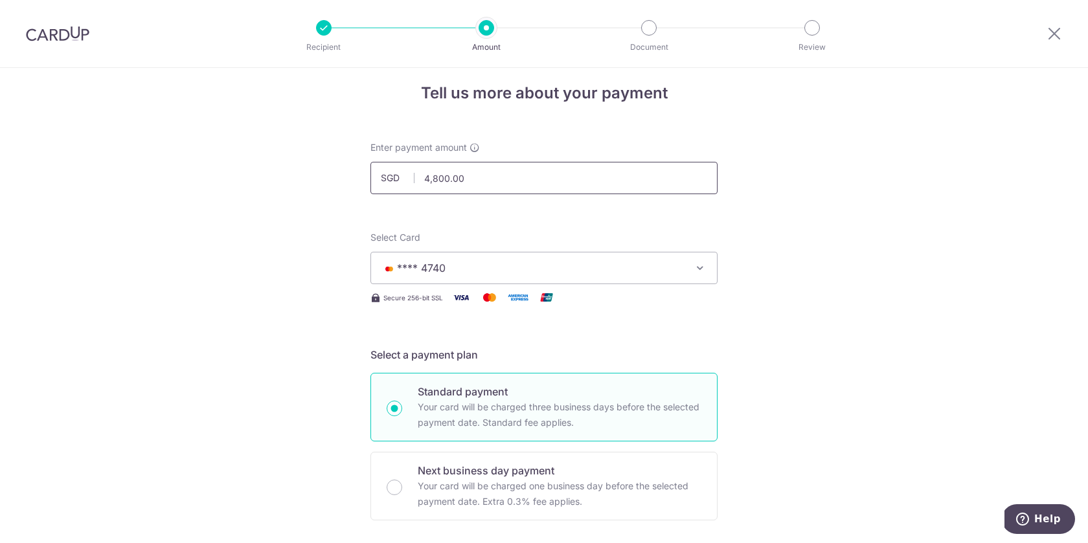
click at [482, 177] on input "4,800.00" at bounding box center [543, 178] width 347 height 32
drag, startPoint x: 497, startPoint y: 175, endPoint x: 407, endPoint y: 174, distance: 90.0
click at [407, 174] on div "SGD 4,800.00 4800.00" at bounding box center [543, 178] width 347 height 32
drag, startPoint x: 476, startPoint y: 177, endPoint x: 411, endPoint y: 176, distance: 65.4
click at [411, 176] on div "SGD 4,800.00 4800.00" at bounding box center [543, 178] width 347 height 32
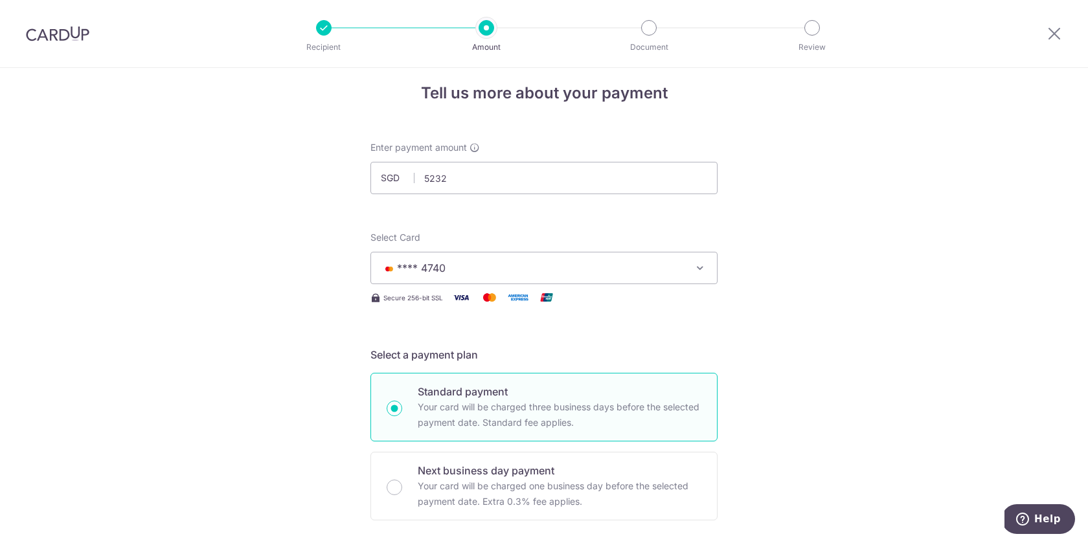
type input "5,232.00"
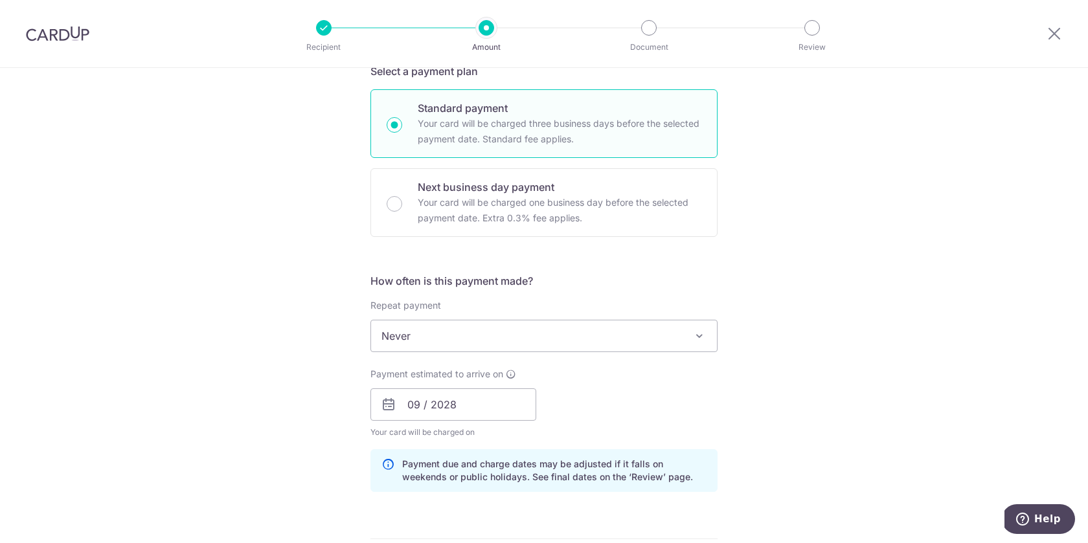
scroll to position [298, 0]
click at [705, 335] on span at bounding box center [699, 334] width 16 height 16
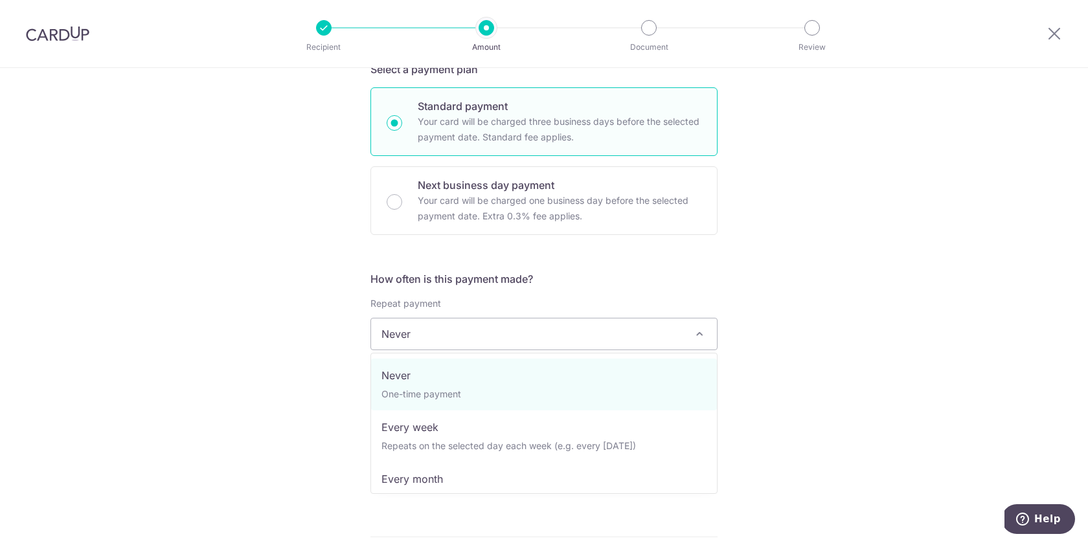
click at [730, 313] on div "Tell us more about your payment Enter payment amount SGD 5,232.00 5232.00 Card …" at bounding box center [544, 382] width 1088 height 1224
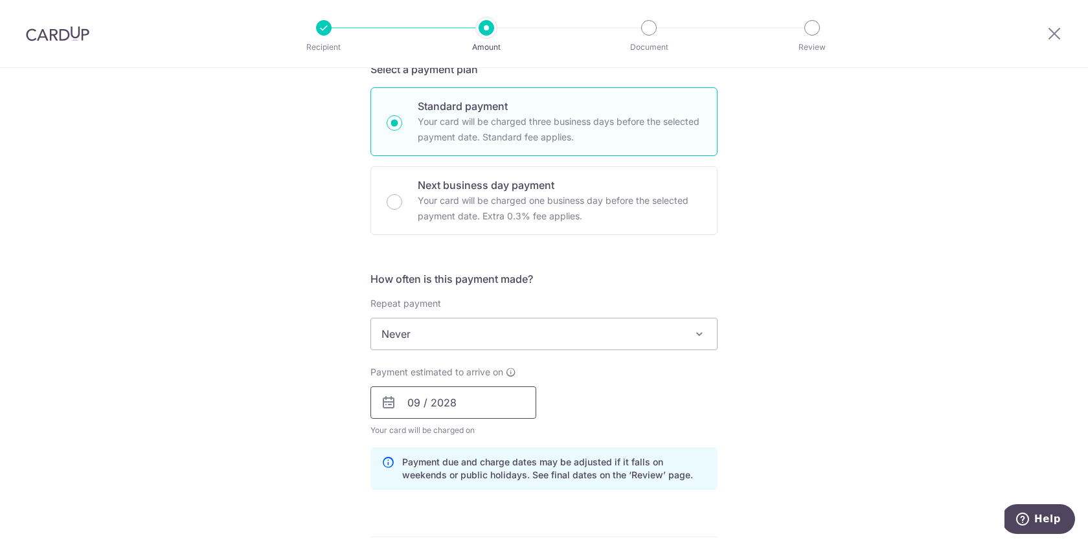
click at [519, 399] on input "09 / 2028" at bounding box center [453, 402] width 166 height 32
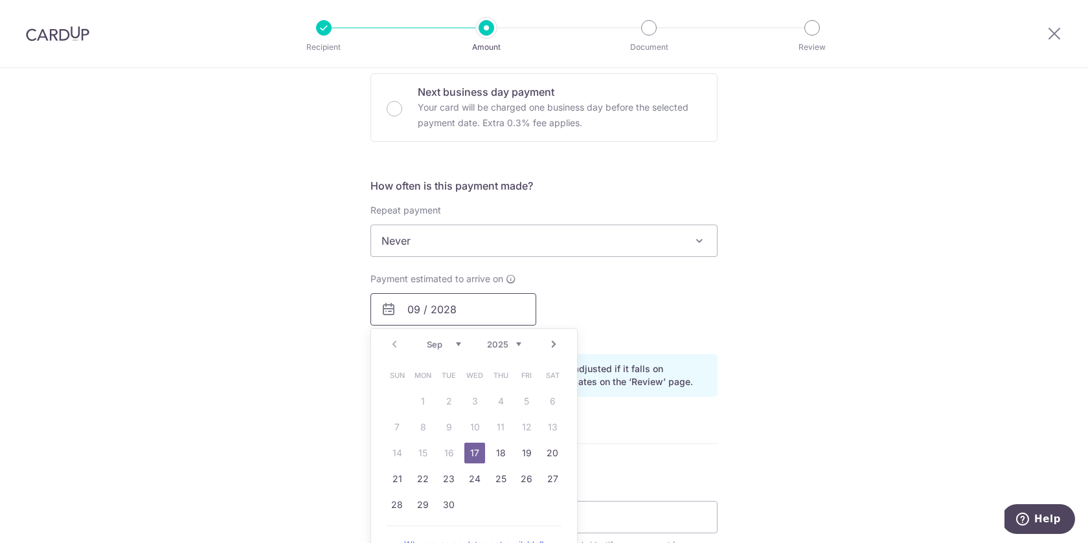
scroll to position [392, 0]
click at [471, 452] on link "17" at bounding box center [474, 452] width 21 height 21
type input "[DATE]"
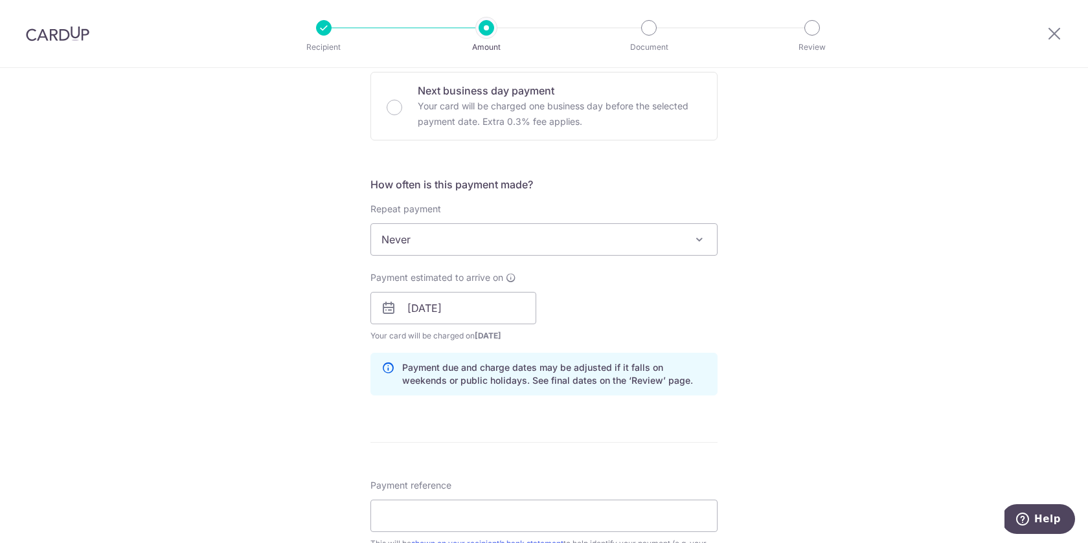
click at [588, 316] on div "Payment estimated to arrive on 17/09/2025 Prev Next Sep Oct Nov Dec 2025 2026 2…" at bounding box center [544, 306] width 363 height 71
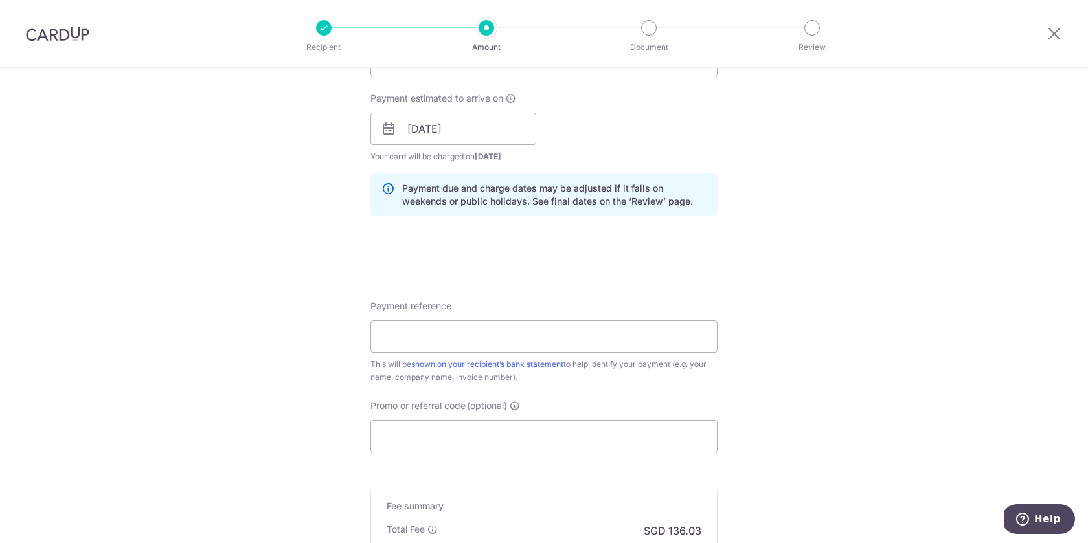
scroll to position [573, 0]
click at [564, 335] on input "Payment reference" at bounding box center [543, 335] width 347 height 32
click at [414, 338] on input "Payment reference" at bounding box center [543, 335] width 347 height 32
paste input "HAAR20250900910R"
type input "HAAR20250900910R"
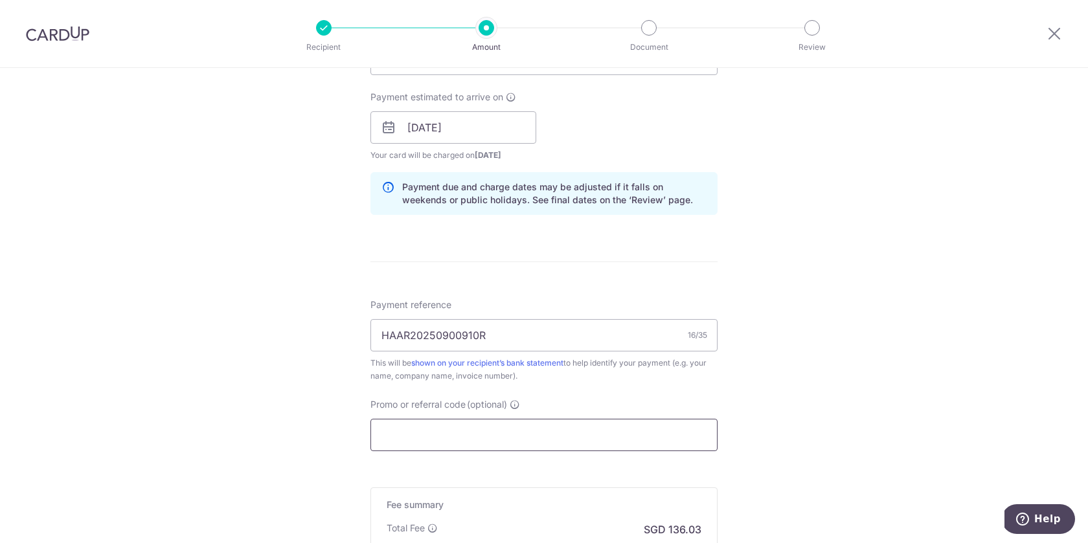
click at [402, 442] on input "Promo or referral code (optional)" at bounding box center [543, 435] width 347 height 32
type input "M"
paste input "CLAREROZARIOH157"
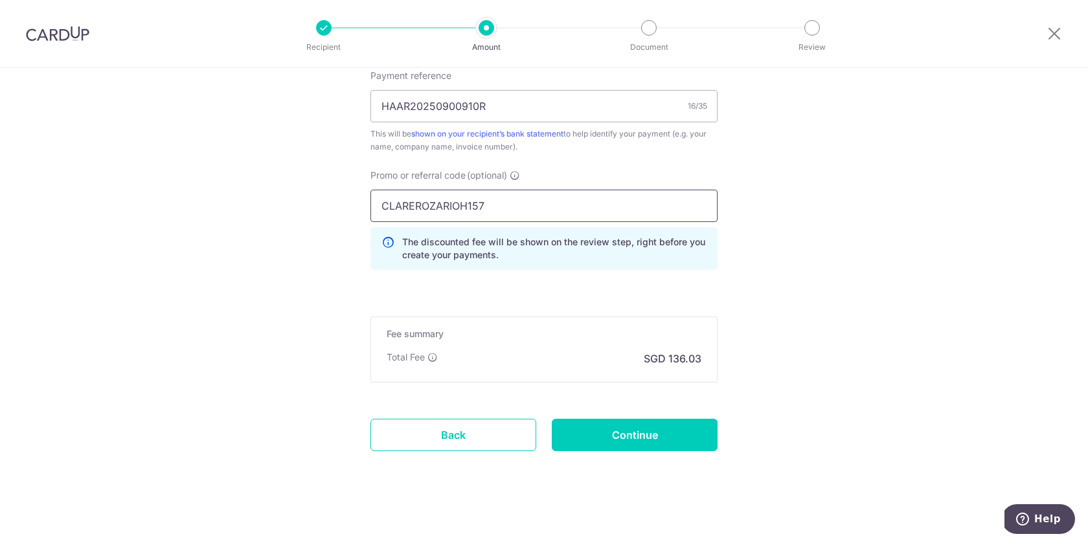
scroll to position [803, 0]
type input "CLAREROZARIOH157"
click at [656, 430] on input "Continue" at bounding box center [635, 434] width 166 height 32
type input "Create Schedule"
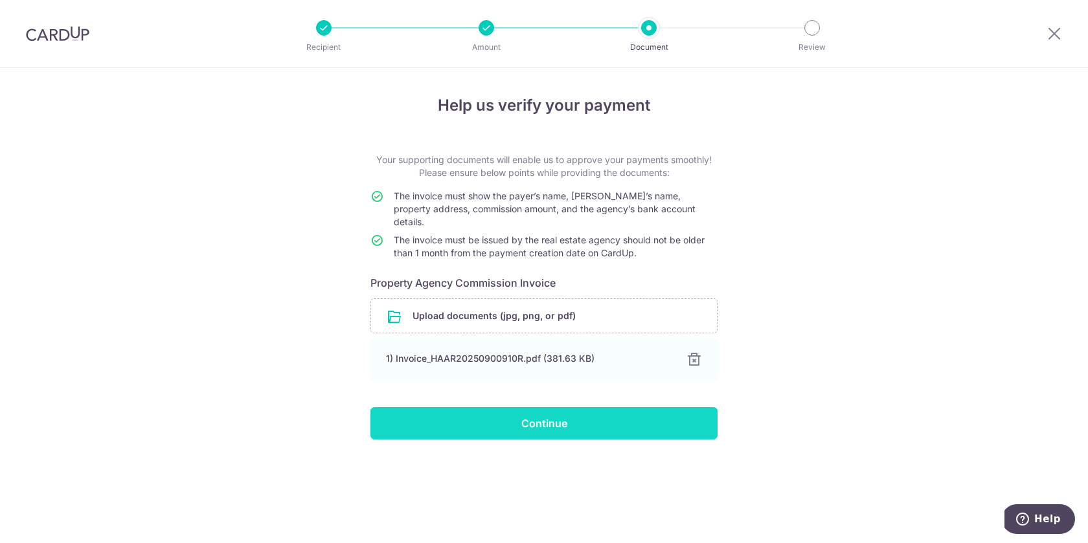
click at [647, 418] on input "Continue" at bounding box center [543, 423] width 347 height 32
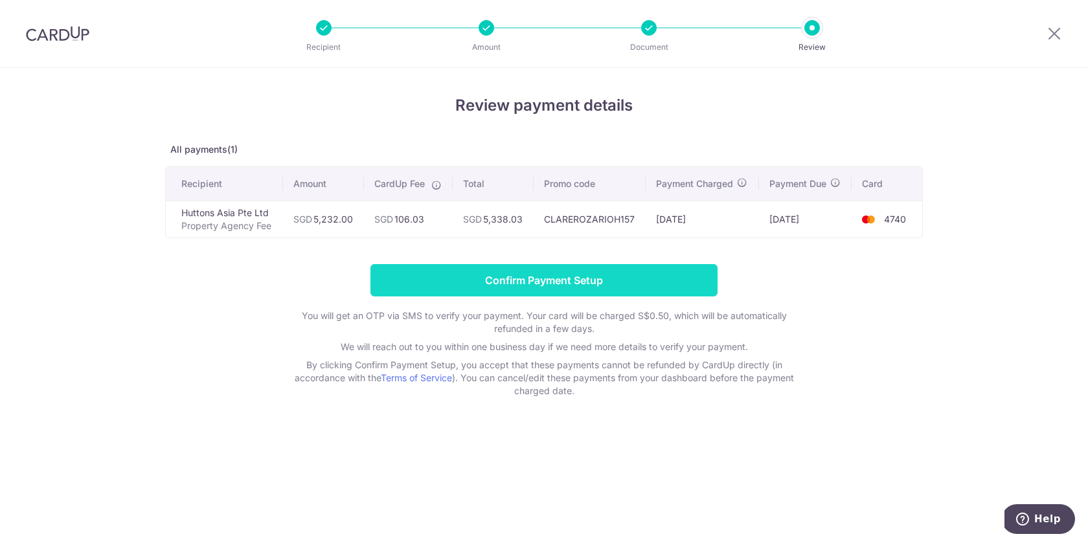
click at [642, 289] on input "Confirm Payment Setup" at bounding box center [543, 280] width 347 height 32
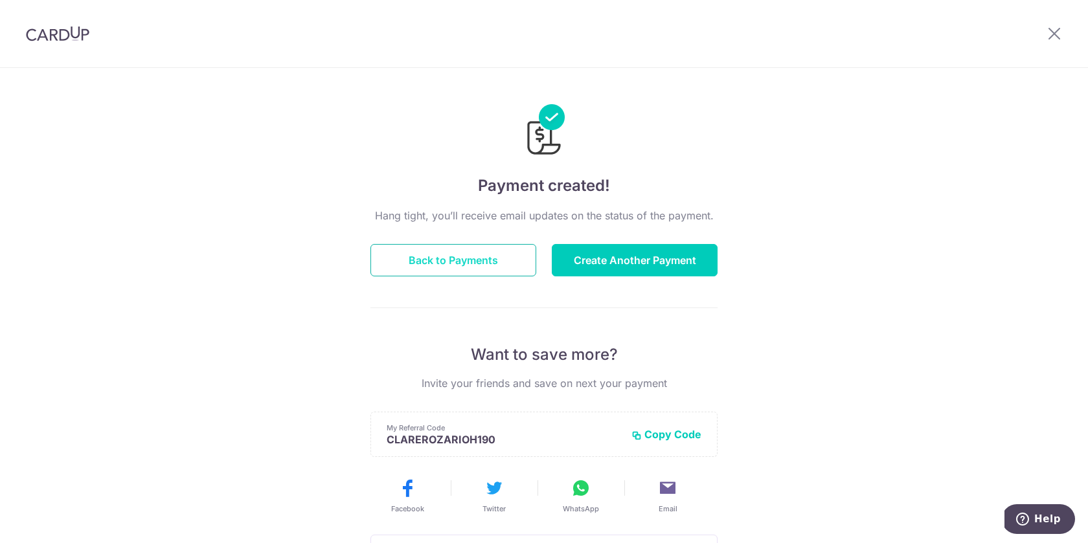
click at [504, 267] on button "Back to Payments" at bounding box center [453, 260] width 166 height 32
